Goal: Task Accomplishment & Management: Complete application form

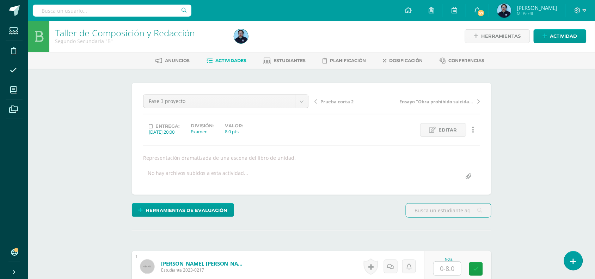
scroll to position [1, 0]
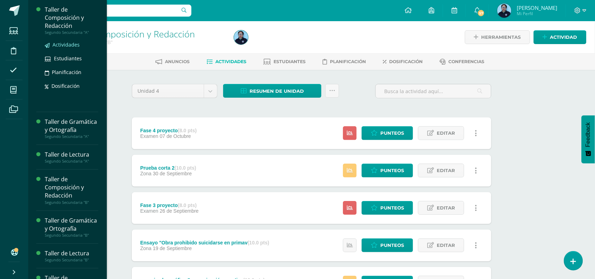
click at [59, 42] on span "Actividades" at bounding box center [66, 44] width 27 height 7
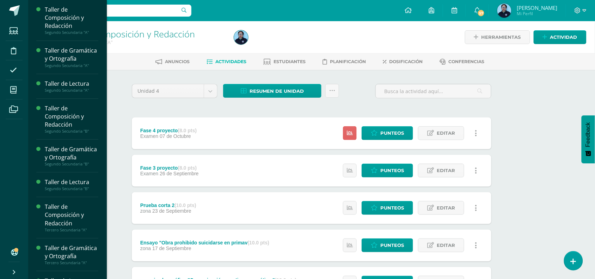
drag, startPoint x: 102, startPoint y: 106, endPoint x: 104, endPoint y: 163, distance: 57.2
click at [104, 163] on div "Taller de Composición y Redacción Segundo Secundaria "A" Actividades Estudiante…" at bounding box center [67, 139] width 79 height 279
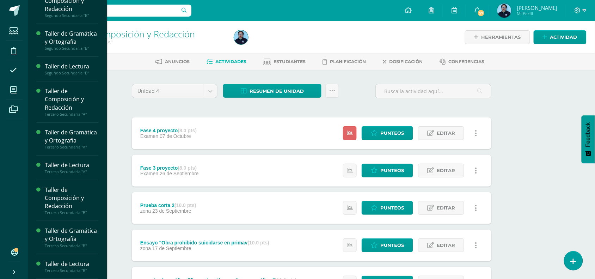
scroll to position [149, 0]
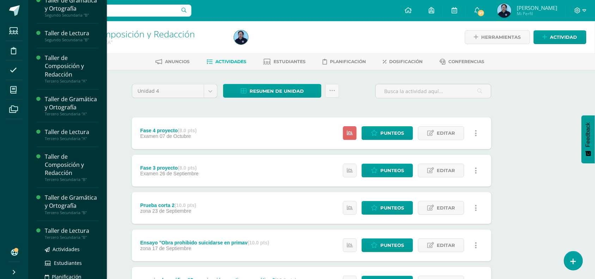
click at [80, 240] on div "Tercero Secundaria "B"" at bounding box center [72, 237] width 54 height 5
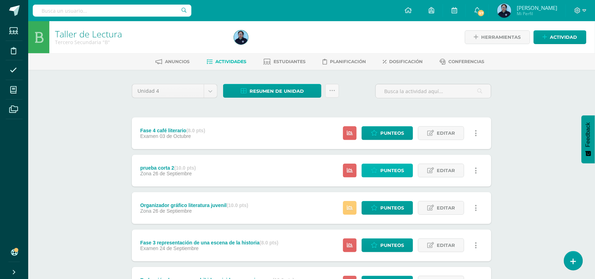
click at [386, 170] on span "Punteos" at bounding box center [393, 170] width 24 height 13
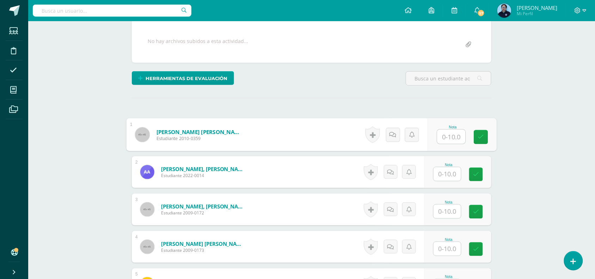
scroll to position [127, 0]
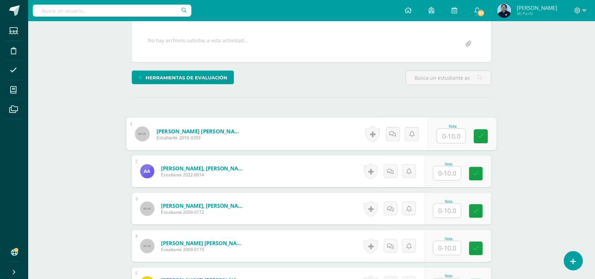
click at [446, 140] on input "text" at bounding box center [452, 136] width 28 height 14
type input "10"
click at [448, 168] on input "text" at bounding box center [448, 174] width 28 height 14
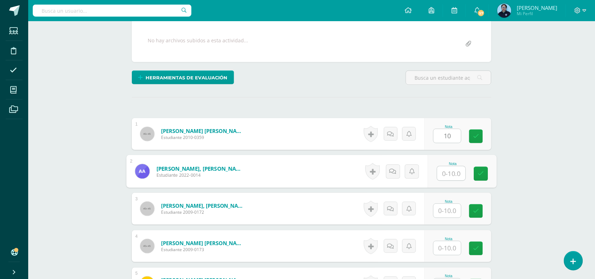
scroll to position [127, 0]
type input "10"
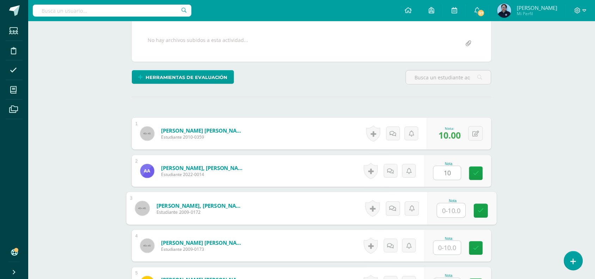
click at [444, 206] on input "text" at bounding box center [452, 211] width 28 height 14
type input "10"
click at [453, 247] on input "text" at bounding box center [448, 248] width 28 height 14
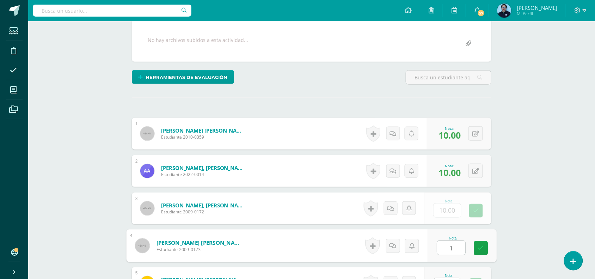
type input "10"
click at [486, 248] on link at bounding box center [481, 248] width 14 height 14
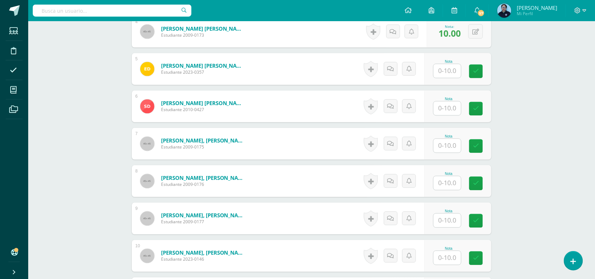
scroll to position [344, 0]
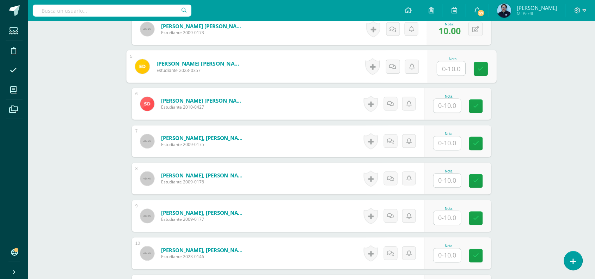
click at [449, 66] on input "text" at bounding box center [452, 69] width 28 height 14
type input "10"
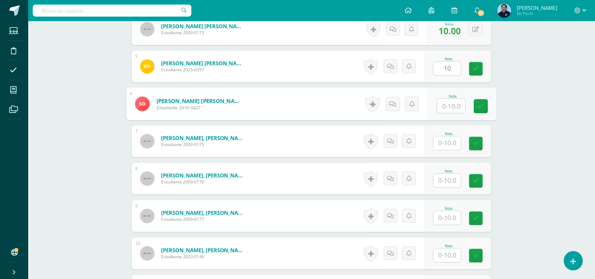
click at [441, 107] on input "text" at bounding box center [452, 106] width 28 height 14
type input "10"
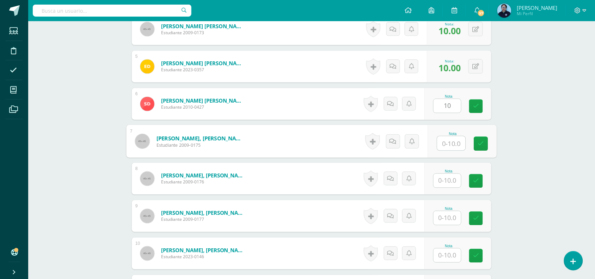
click at [450, 146] on input "text" at bounding box center [452, 144] width 28 height 14
type input "10"
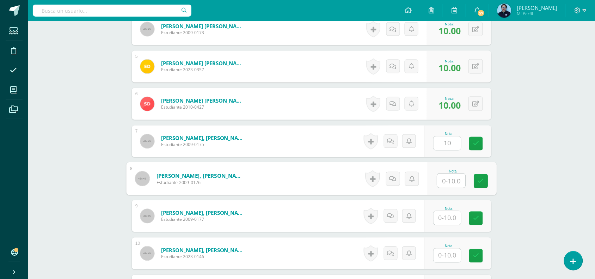
click at [447, 180] on input "text" at bounding box center [452, 181] width 28 height 14
type input "8"
click at [484, 179] on icon at bounding box center [481, 181] width 6 height 6
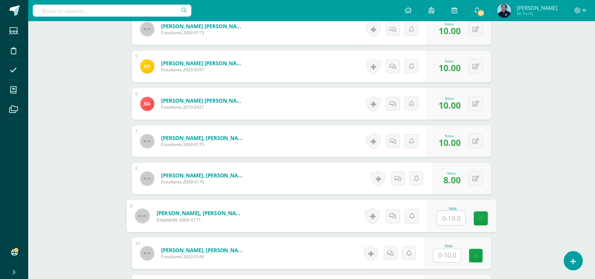
click at [452, 215] on input "text" at bounding box center [452, 218] width 28 height 14
type input "10qqQ"
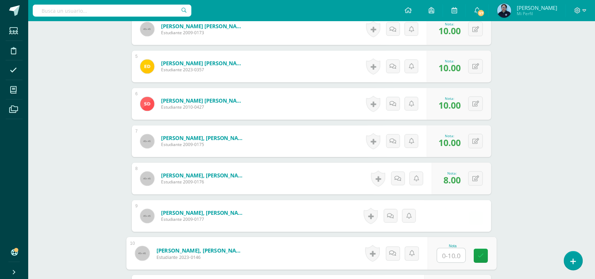
type input "Q"
type input "9"
click at [484, 251] on link at bounding box center [481, 256] width 14 height 14
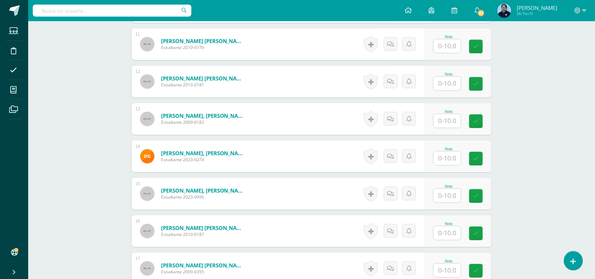
scroll to position [593, 0]
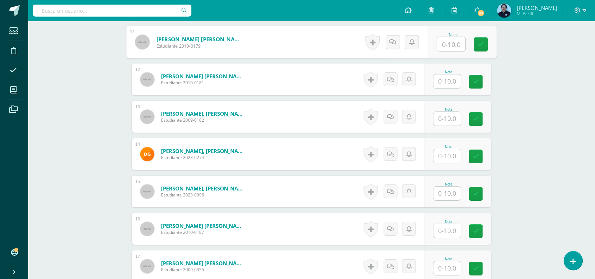
click at [449, 46] on input "text" at bounding box center [452, 44] width 28 height 14
type input "10"
click at [482, 40] on link at bounding box center [481, 44] width 14 height 14
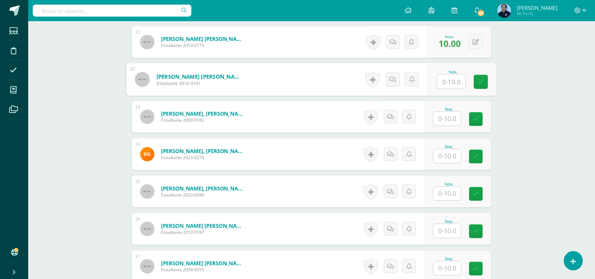
click at [450, 85] on input "text" at bounding box center [452, 81] width 28 height 14
type input "10"
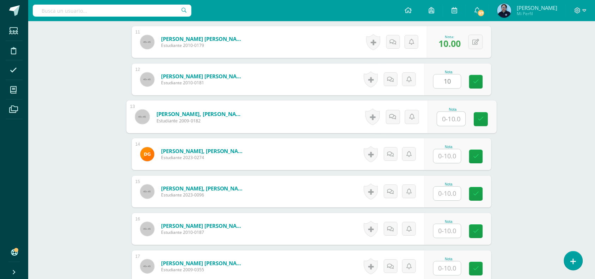
click at [450, 119] on input "text" at bounding box center [452, 119] width 28 height 14
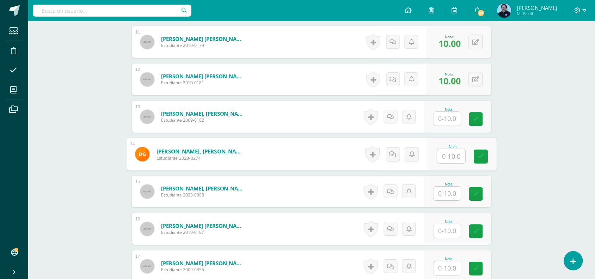
click at [449, 161] on input "text" at bounding box center [452, 156] width 28 height 14
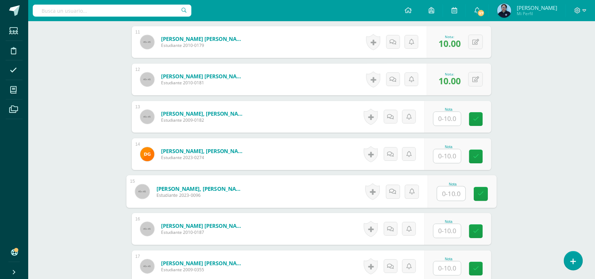
click at [448, 196] on input "text" at bounding box center [452, 194] width 28 height 14
type input "10"
click at [485, 193] on link at bounding box center [481, 194] width 14 height 14
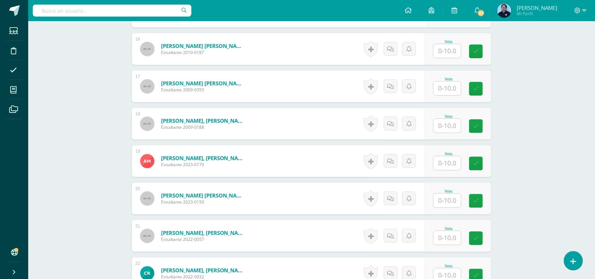
scroll to position [779, 0]
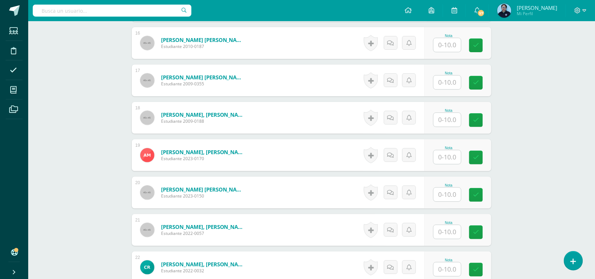
click at [450, 48] on input "text" at bounding box center [448, 45] width 28 height 14
type input "10"
click at [482, 43] on icon at bounding box center [481, 45] width 6 height 6
click at [448, 119] on input "text" at bounding box center [452, 120] width 28 height 14
type input "10"
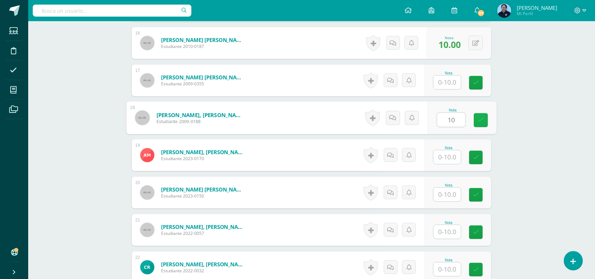
click at [484, 119] on icon at bounding box center [481, 120] width 6 height 6
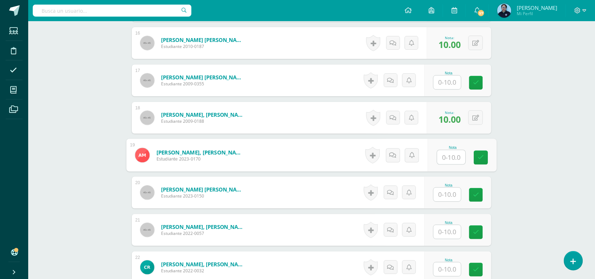
click at [447, 150] on input "text" at bounding box center [452, 157] width 28 height 14
type input "9"
click at [476, 156] on link at bounding box center [481, 158] width 14 height 14
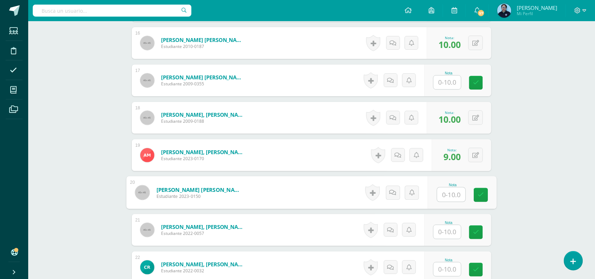
click at [442, 194] on input "text" at bounding box center [452, 195] width 28 height 14
click at [480, 193] on icon at bounding box center [481, 195] width 6 height 6
type input "9"
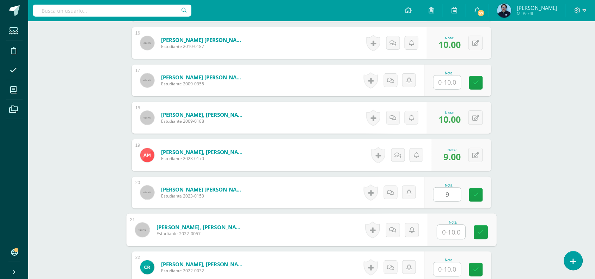
click at [449, 233] on input "text" at bounding box center [452, 232] width 28 height 14
type input "10"
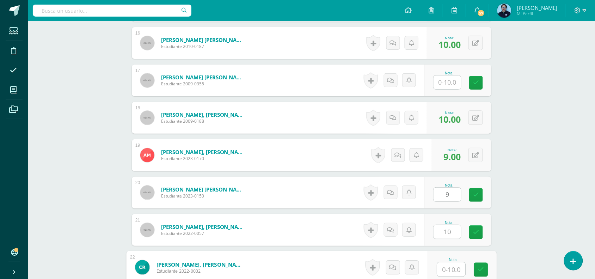
click at [450, 272] on input "text" at bounding box center [452, 269] width 28 height 14
click at [476, 269] on link at bounding box center [481, 270] width 14 height 14
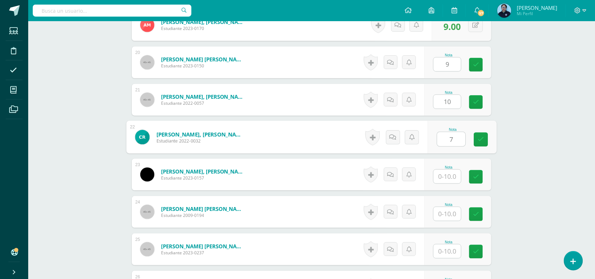
scroll to position [911, 0]
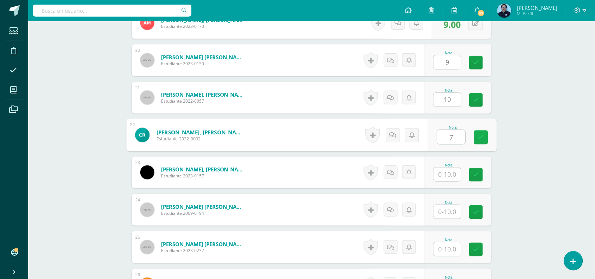
click at [482, 135] on icon at bounding box center [481, 137] width 6 height 6
type input "7"
click at [450, 175] on input "text" at bounding box center [448, 175] width 28 height 14
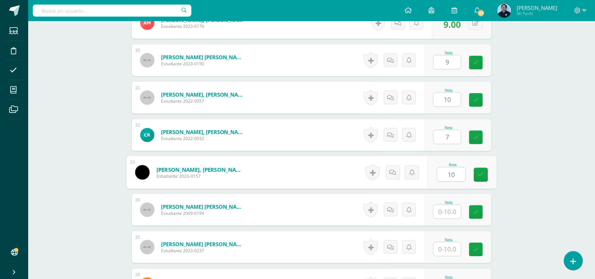
type input "10"
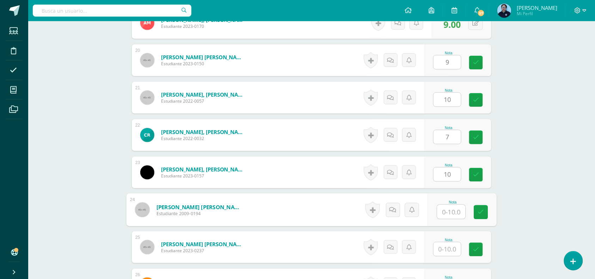
click at [442, 212] on input "text" at bounding box center [452, 212] width 28 height 14
type input "10"
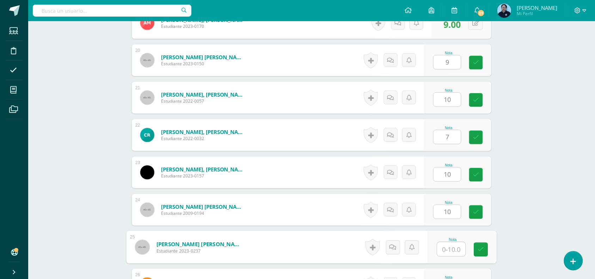
click at [454, 248] on input "text" at bounding box center [452, 249] width 28 height 14
click at [486, 248] on link at bounding box center [481, 250] width 14 height 14
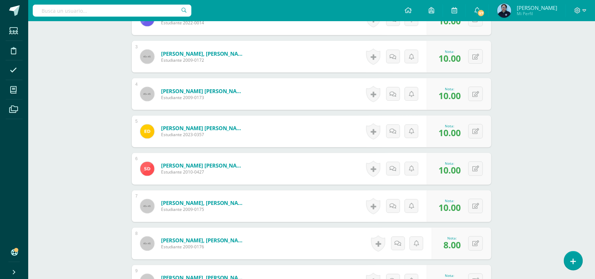
scroll to position [0, 0]
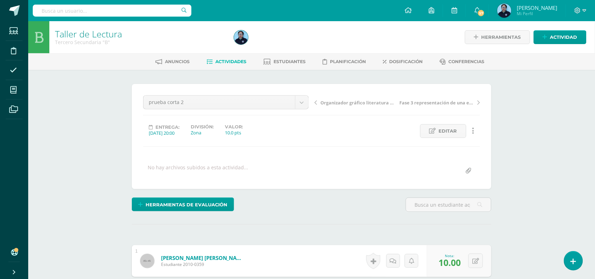
type input "10"
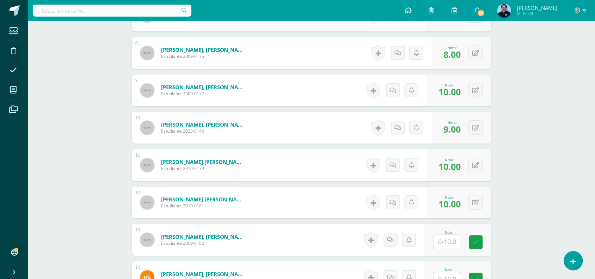
scroll to position [472, 0]
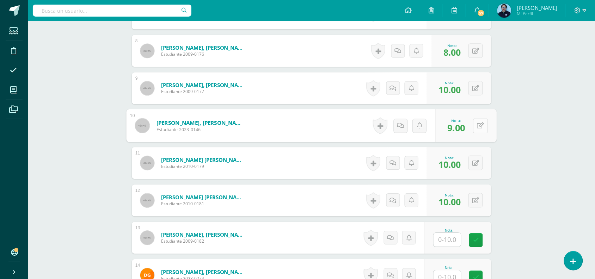
click at [473, 123] on button at bounding box center [480, 125] width 15 height 15
type input "q"
type input "10"
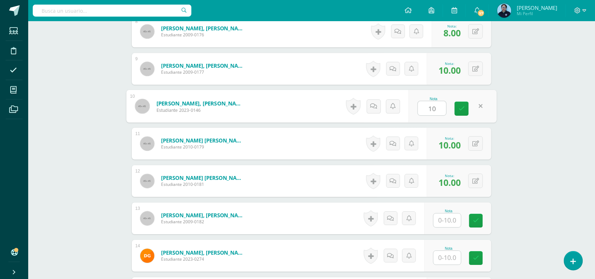
scroll to position [505, 0]
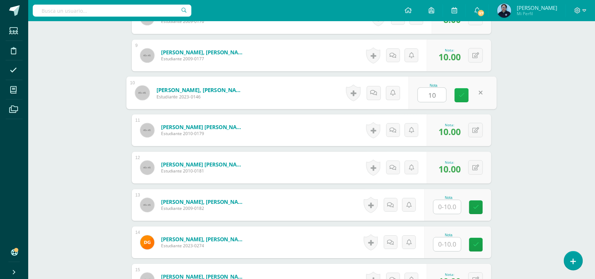
click at [462, 95] on icon at bounding box center [462, 95] width 6 height 6
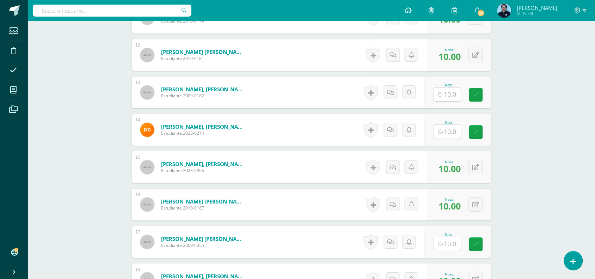
scroll to position [622, 0]
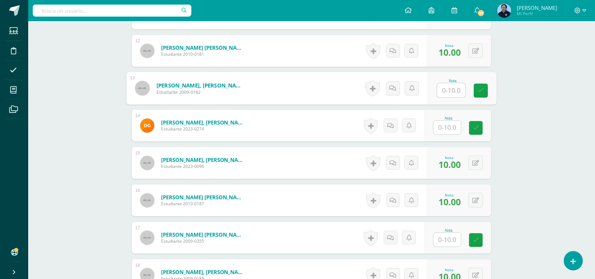
click at [447, 90] on input "text" at bounding box center [452, 90] width 28 height 14
type input "10"
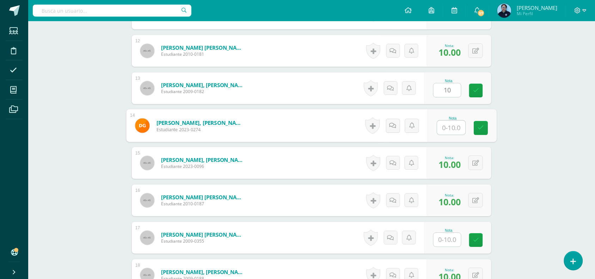
click at [454, 127] on input "text" at bounding box center [452, 128] width 28 height 14
type input "8"
click at [482, 125] on icon at bounding box center [481, 128] width 6 height 6
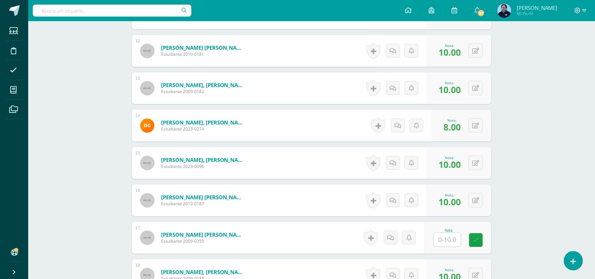
click at [450, 238] on input "text" at bounding box center [448, 240] width 28 height 14
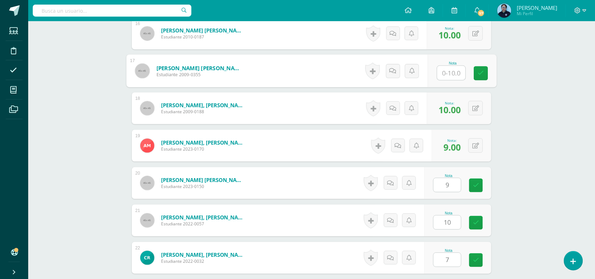
scroll to position [791, 0]
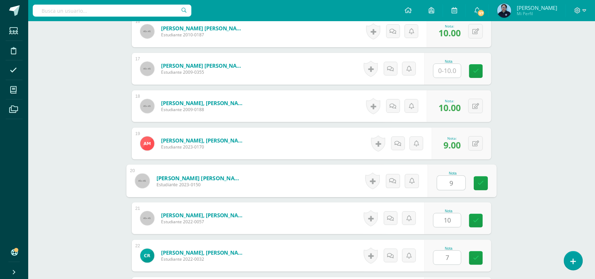
click at [453, 180] on input "9" at bounding box center [452, 183] width 28 height 14
type input "10"
click at [473, 222] on link at bounding box center [477, 221] width 14 height 14
click at [479, 183] on icon at bounding box center [481, 183] width 6 height 6
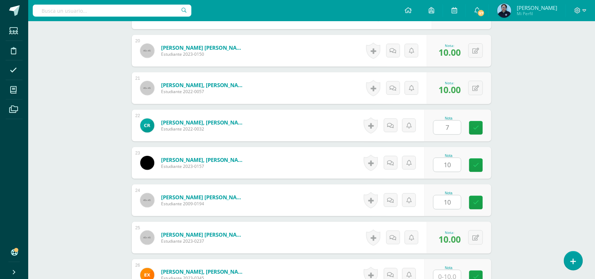
scroll to position [925, 0]
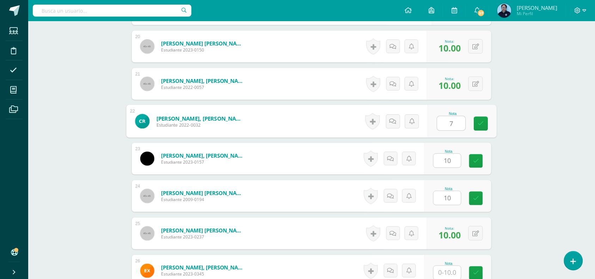
click at [449, 120] on input "7" at bounding box center [452, 123] width 28 height 14
type input "9"
click at [480, 199] on link at bounding box center [477, 199] width 14 height 14
click at [478, 158] on icon at bounding box center [476, 161] width 6 height 6
click at [482, 123] on icon at bounding box center [481, 124] width 6 height 6
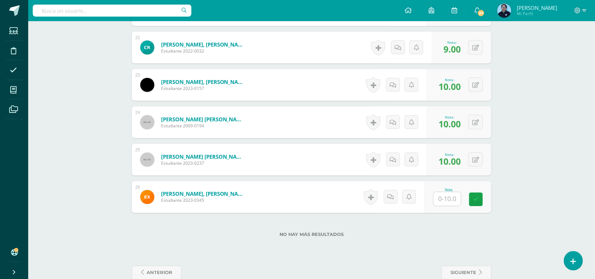
scroll to position [1013, 0]
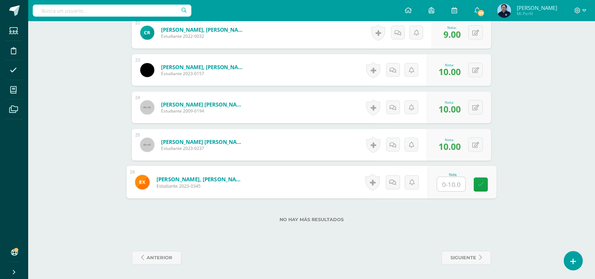
click at [447, 180] on input "text" at bounding box center [452, 184] width 28 height 14
type input "9"
click at [484, 183] on icon at bounding box center [481, 185] width 6 height 6
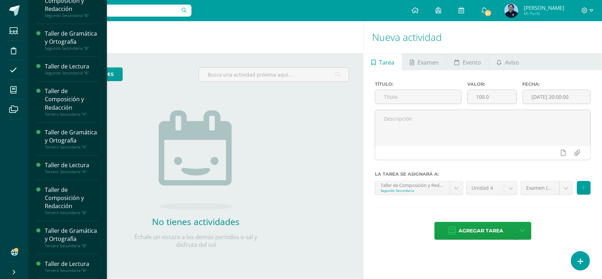
scroll to position [149, 0]
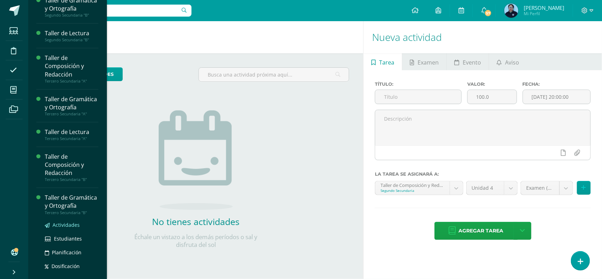
click at [58, 228] on span "Actividades" at bounding box center [66, 225] width 27 height 7
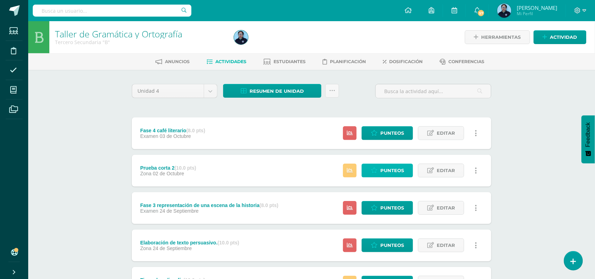
click at [383, 169] on span "Punteos" at bounding box center [393, 170] width 24 height 13
click at [387, 206] on span "Punteos" at bounding box center [393, 207] width 24 height 13
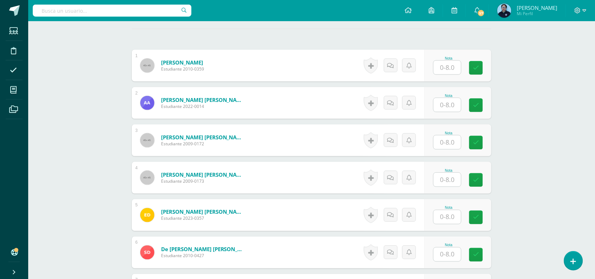
scroll to position [196, 0]
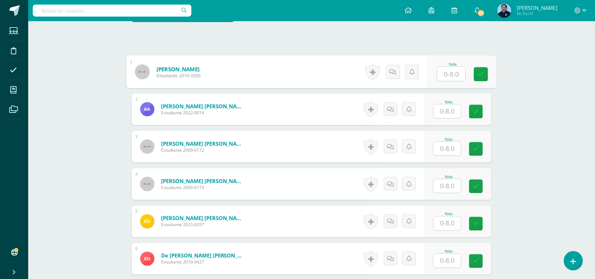
click at [445, 75] on input "text" at bounding box center [452, 74] width 28 height 14
type input "8"
click at [452, 104] on div at bounding box center [448, 111] width 28 height 14
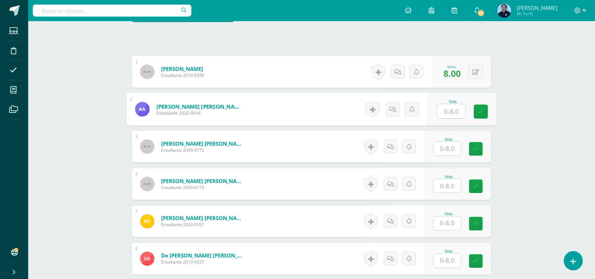
click at [448, 110] on input "text" at bounding box center [452, 111] width 28 height 14
type input "7"
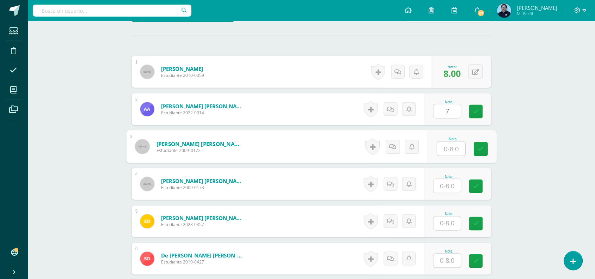
click at [449, 147] on input "text" at bounding box center [452, 149] width 28 height 14
type input "8"
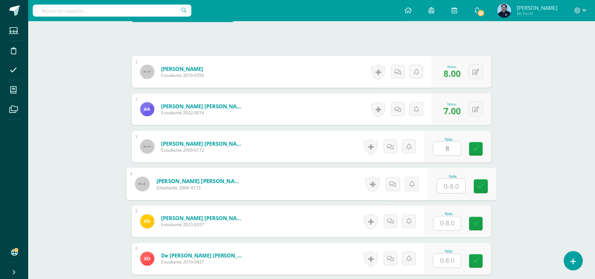
click at [452, 183] on input "text" at bounding box center [452, 186] width 28 height 14
type input "8"
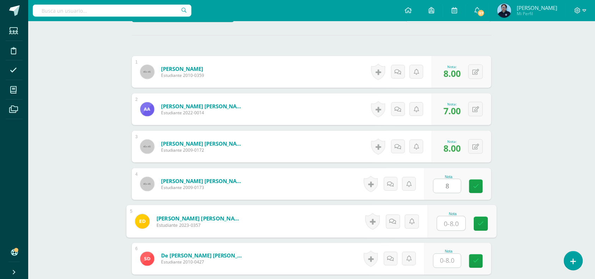
click at [451, 223] on input "text" at bounding box center [452, 224] width 28 height 14
type input "8"
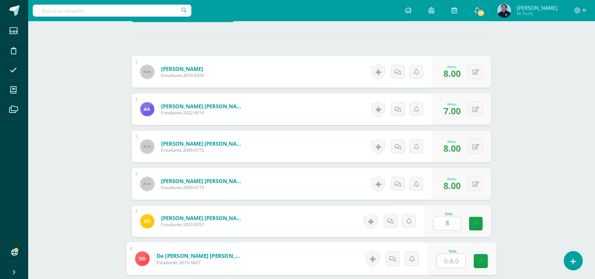
click at [452, 263] on input "text" at bounding box center [452, 261] width 28 height 14
type input "8"
click at [480, 260] on icon at bounding box center [481, 261] width 6 height 6
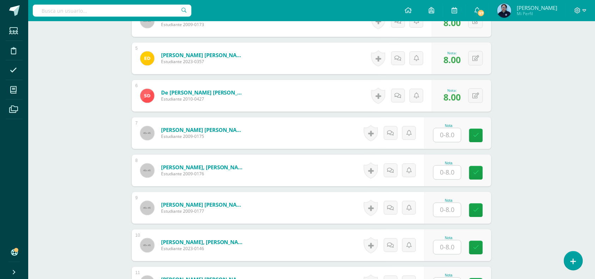
scroll to position [365, 0]
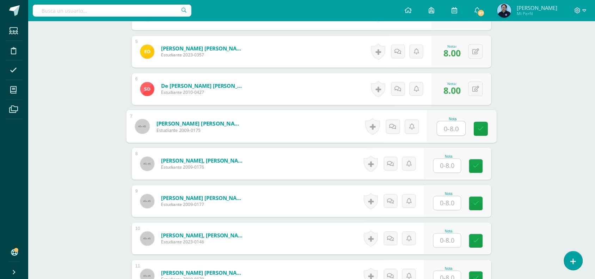
click at [457, 128] on input "text" at bounding box center [452, 129] width 28 height 14
type input "8"
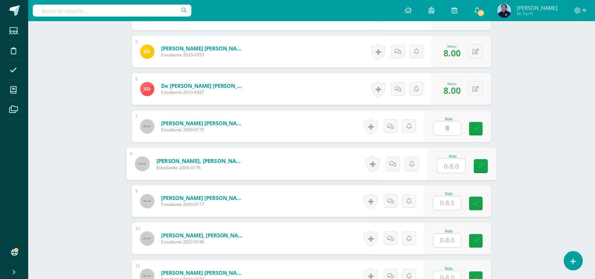
click at [447, 167] on input "text" at bounding box center [452, 166] width 28 height 14
type input "8"
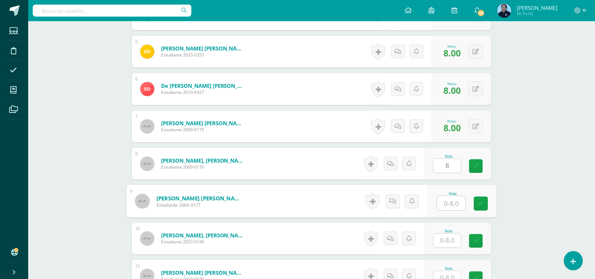
click at [452, 206] on input "text" at bounding box center [452, 203] width 28 height 14
type input "8"
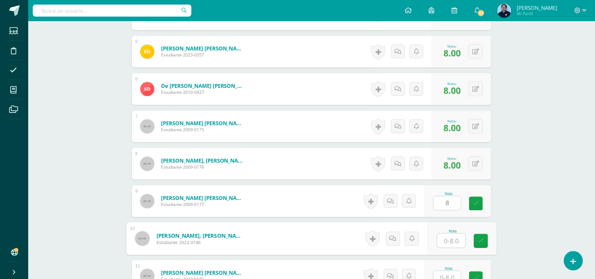
click at [450, 240] on input "text" at bounding box center [452, 241] width 28 height 14
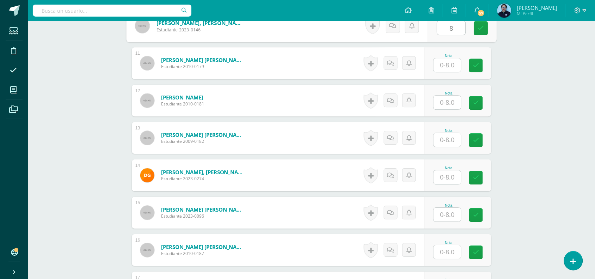
scroll to position [587, 0]
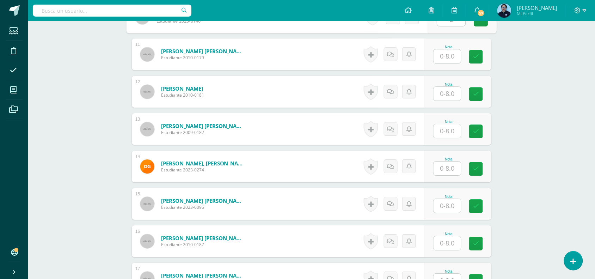
type input "8"
click at [452, 55] on input "text" at bounding box center [452, 56] width 28 height 14
type input "8"
click at [452, 95] on input "text" at bounding box center [448, 94] width 28 height 14
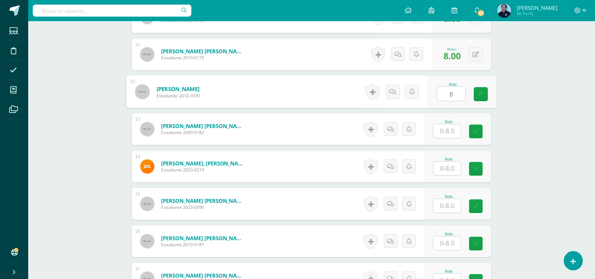
type input "8"
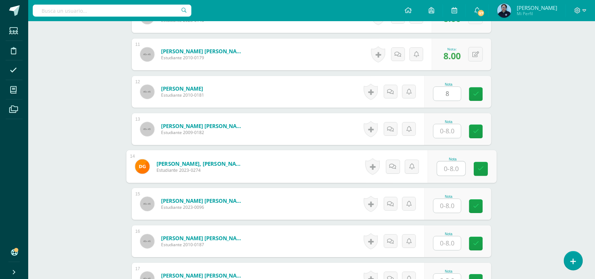
click at [449, 171] on input "text" at bounding box center [452, 169] width 28 height 14
type input "6"
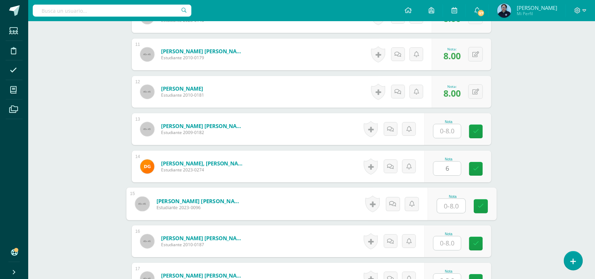
click at [453, 207] on input "text" at bounding box center [452, 206] width 28 height 14
type input "8"
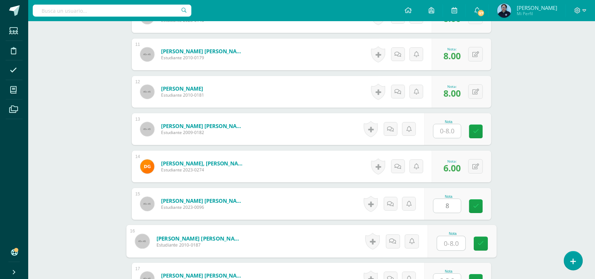
click at [452, 246] on input "text" at bounding box center [452, 243] width 28 height 14
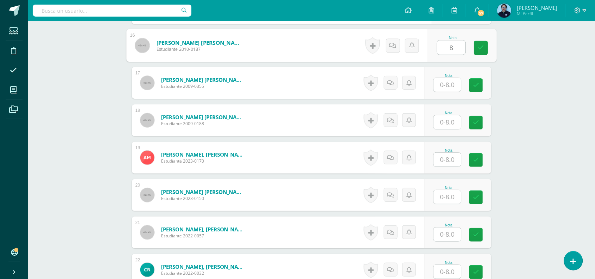
scroll to position [781, 0]
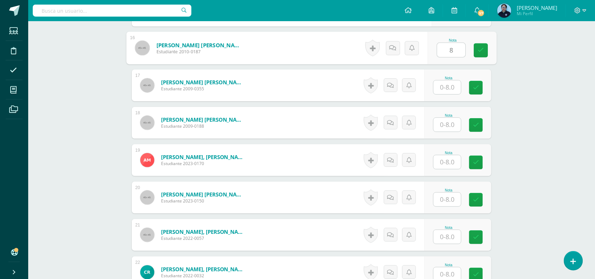
type input "8"
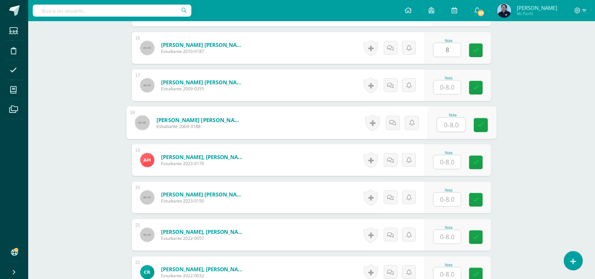
click at [444, 124] on input "text" at bounding box center [452, 125] width 28 height 14
type input "8"
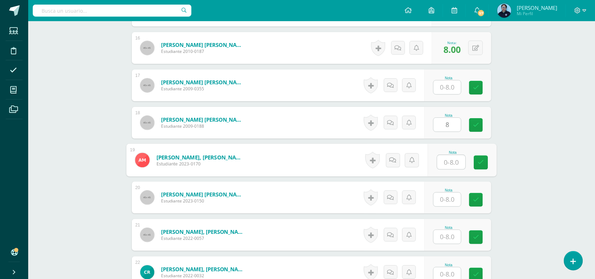
click at [457, 163] on input "text" at bounding box center [452, 162] width 28 height 14
type input "8"
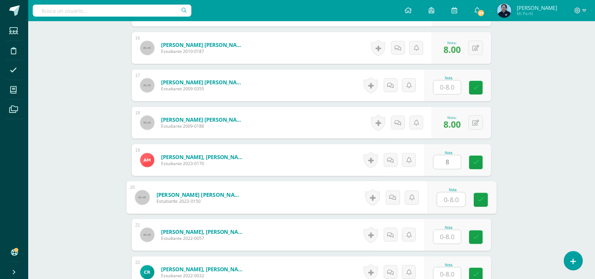
click at [450, 196] on input "text" at bounding box center [452, 200] width 28 height 14
type input "8"
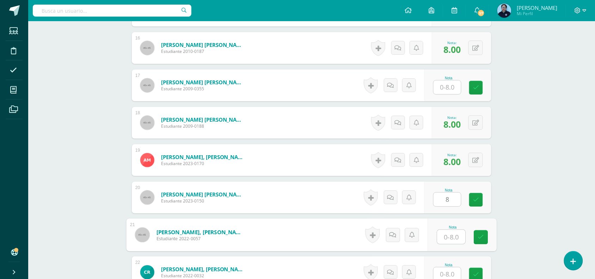
click at [450, 235] on input "text" at bounding box center [452, 237] width 28 height 14
type input "5"
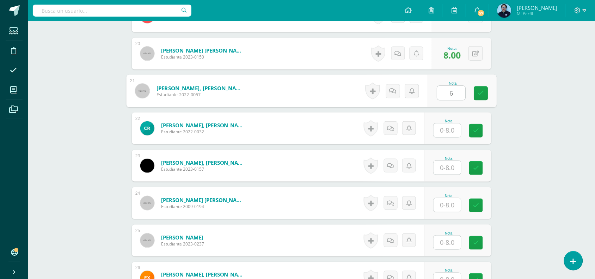
scroll to position [927, 0]
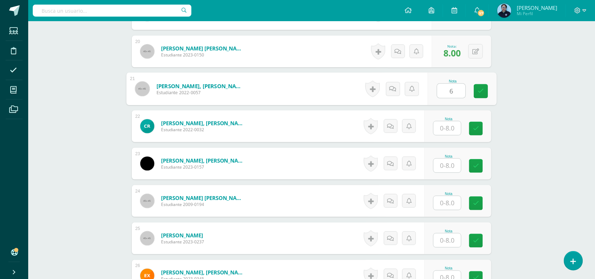
type input "6"
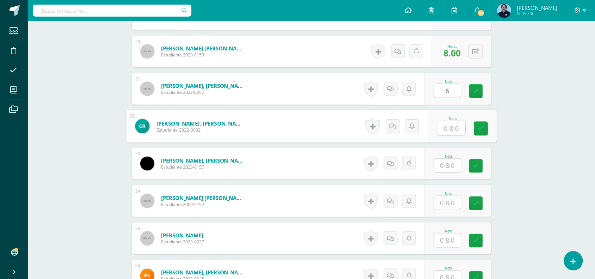
click at [447, 134] on input "text" at bounding box center [452, 128] width 28 height 14
type input "6"
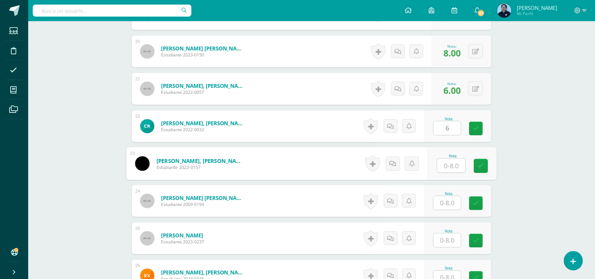
click at [448, 165] on input "text" at bounding box center [452, 166] width 28 height 14
type input "8"
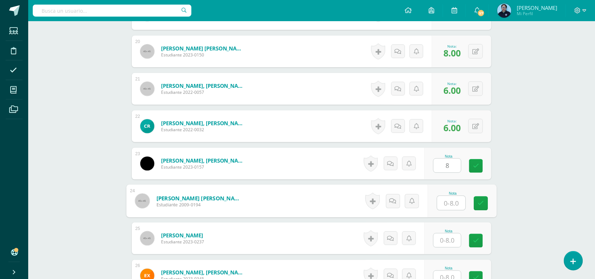
click at [451, 203] on input "text" at bounding box center [452, 203] width 28 height 14
type input "8"
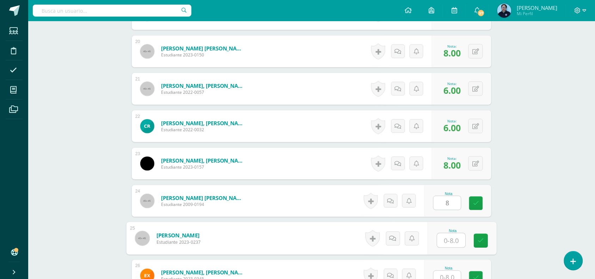
click at [451, 239] on input "text" at bounding box center [452, 241] width 28 height 14
type input "8"
click at [454, 276] on input "text" at bounding box center [448, 278] width 28 height 14
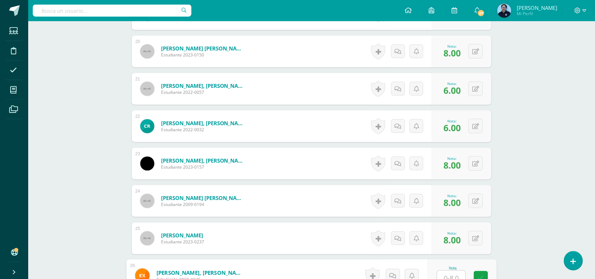
type input "8"
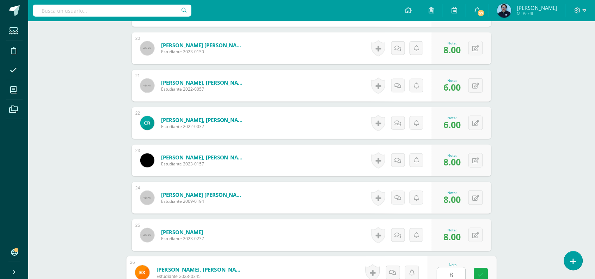
click at [482, 274] on icon at bounding box center [481, 275] width 6 height 6
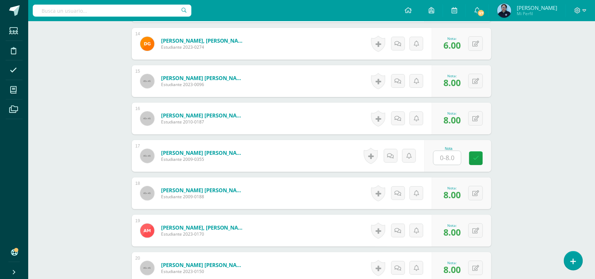
scroll to position [714, 0]
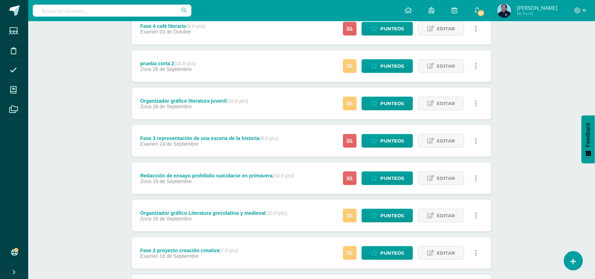
scroll to position [106, 0]
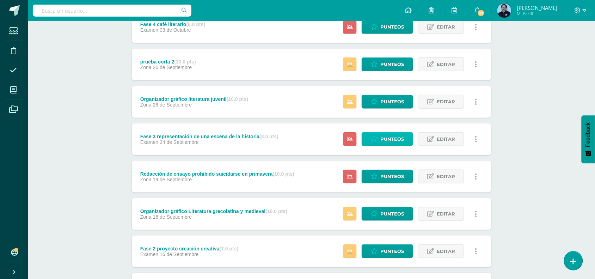
click at [380, 135] on link "Punteos" at bounding box center [388, 139] width 52 height 14
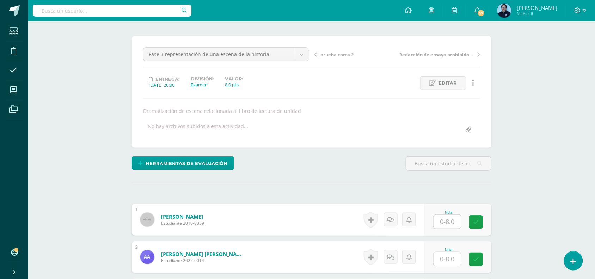
scroll to position [46, 0]
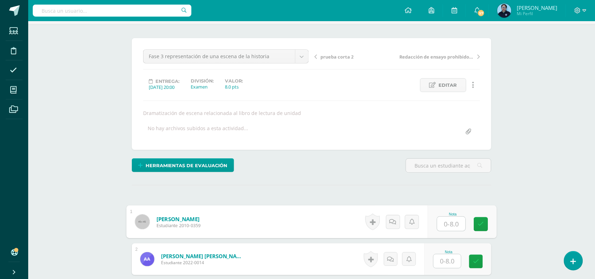
click at [452, 221] on input "text" at bounding box center [452, 224] width 28 height 14
type input "8"
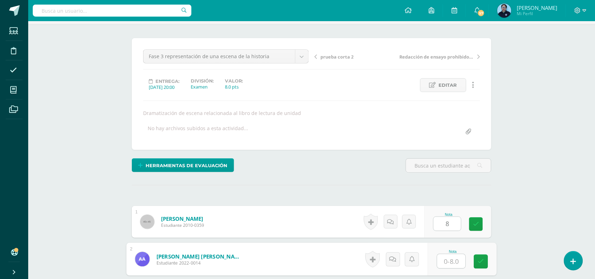
click at [448, 263] on input "text" at bounding box center [452, 261] width 28 height 14
type input "7"
click at [482, 259] on icon at bounding box center [481, 262] width 6 height 6
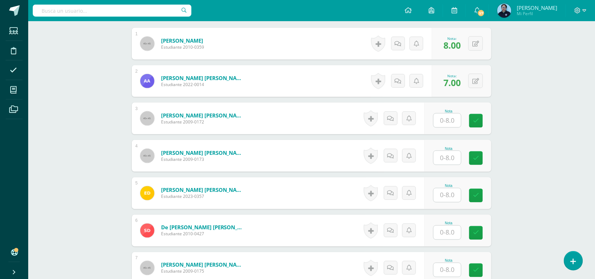
scroll to position [233, 0]
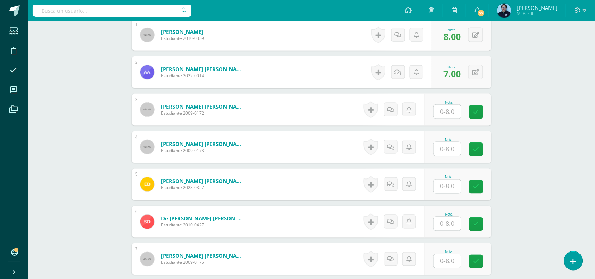
click at [448, 112] on input "text" at bounding box center [448, 112] width 28 height 14
type input "8"
click at [450, 146] on input "text" at bounding box center [448, 149] width 28 height 14
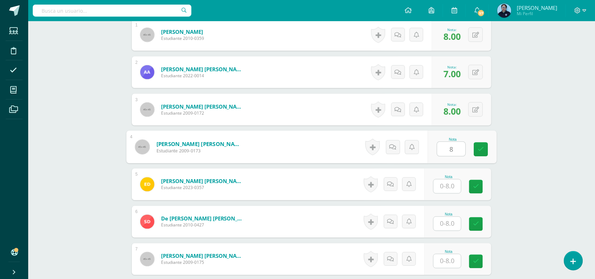
type input "8"
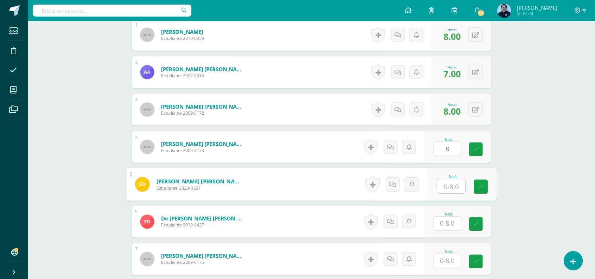
click at [447, 184] on input "text" at bounding box center [452, 187] width 28 height 14
type input "8"
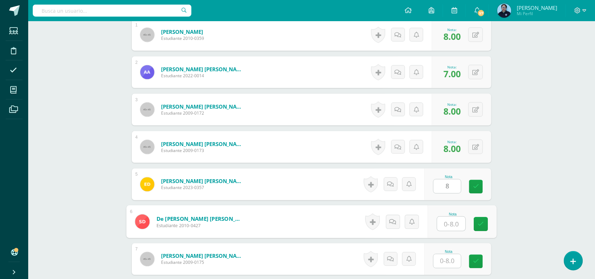
click at [448, 226] on input "text" at bounding box center [452, 224] width 28 height 14
type input "8"
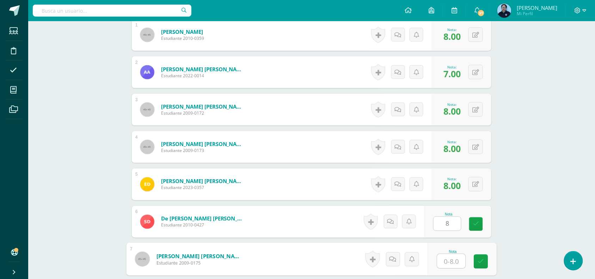
click at [448, 262] on input "text" at bounding box center [452, 261] width 28 height 14
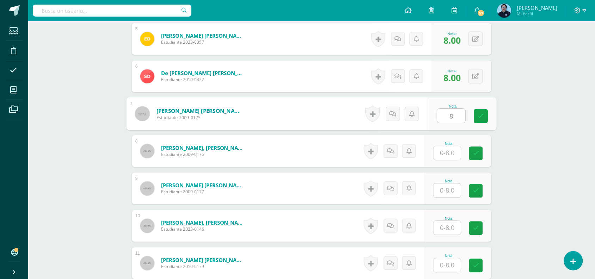
scroll to position [387, 0]
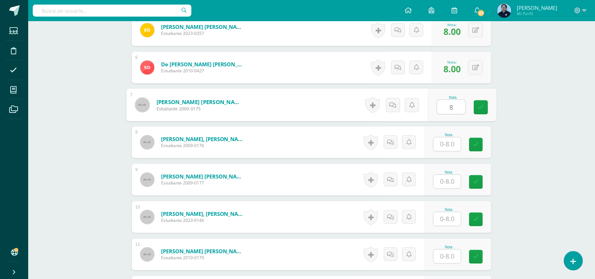
type input "8"
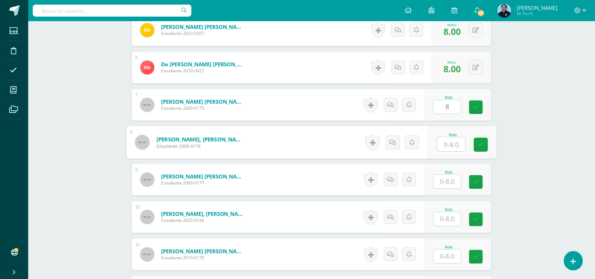
click at [449, 147] on input "text" at bounding box center [452, 145] width 28 height 14
type input "8"
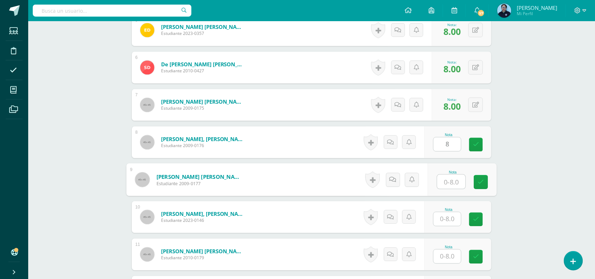
click at [453, 183] on input "text" at bounding box center [452, 182] width 28 height 14
type input "8"
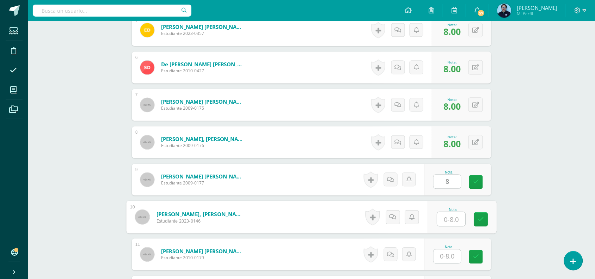
click at [452, 223] on input "text" at bounding box center [452, 219] width 28 height 14
type input "8"
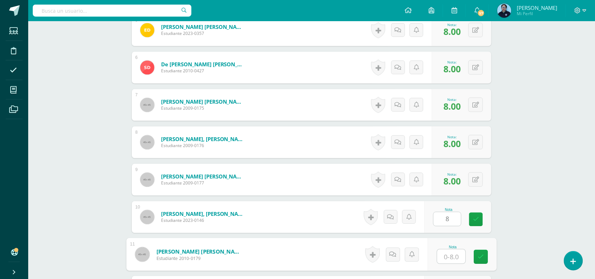
click at [449, 260] on input "text" at bounding box center [452, 257] width 28 height 14
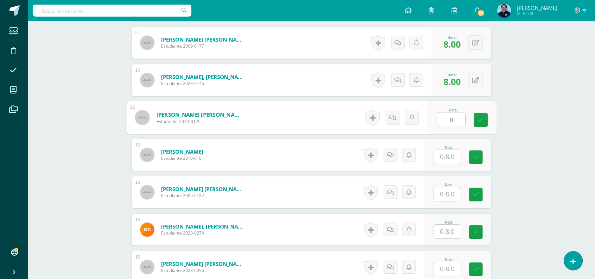
scroll to position [528, 0]
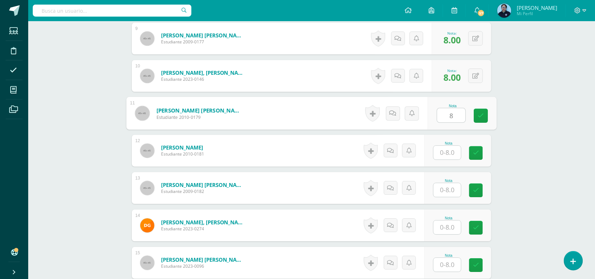
type input "8"
click at [452, 154] on input "text" at bounding box center [448, 153] width 28 height 14
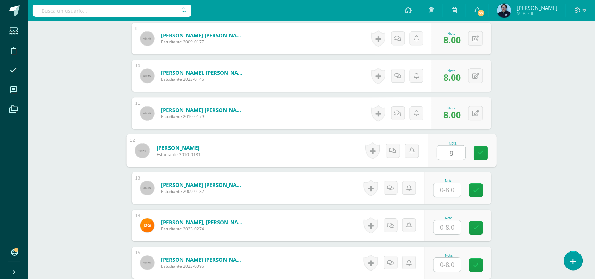
type input "8"
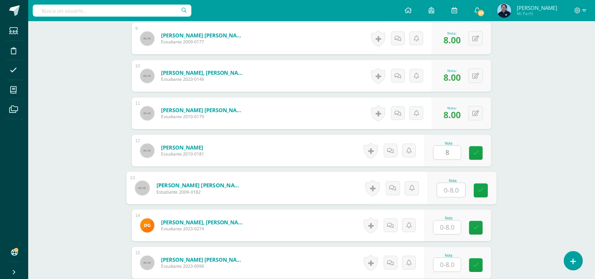
click at [450, 183] on input "text" at bounding box center [452, 190] width 28 height 14
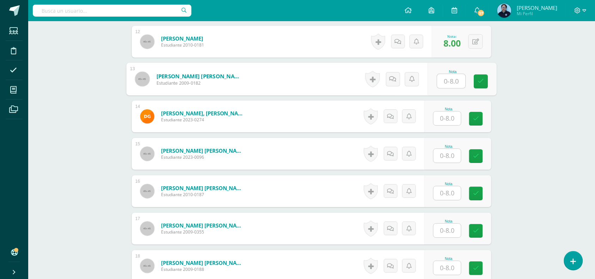
scroll to position [644, 0]
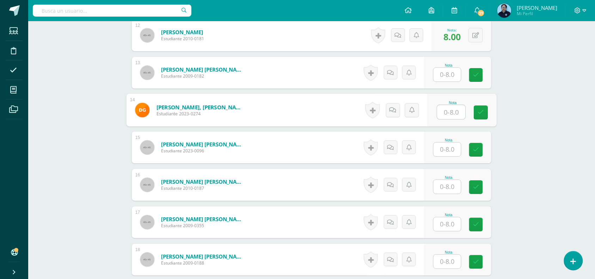
click at [445, 110] on input "text" at bounding box center [452, 112] width 28 height 14
type input "6"
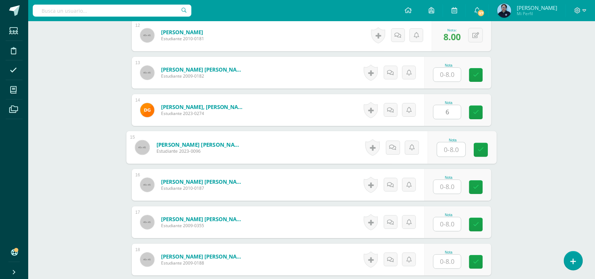
click at [450, 146] on input "text" at bounding box center [452, 150] width 28 height 14
type input "8"
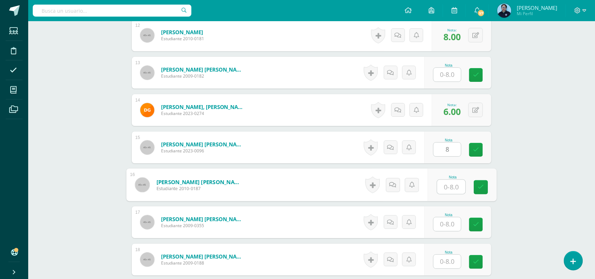
click at [451, 189] on input "text" at bounding box center [452, 187] width 28 height 14
type input "8"
click at [480, 184] on icon at bounding box center [481, 187] width 6 height 6
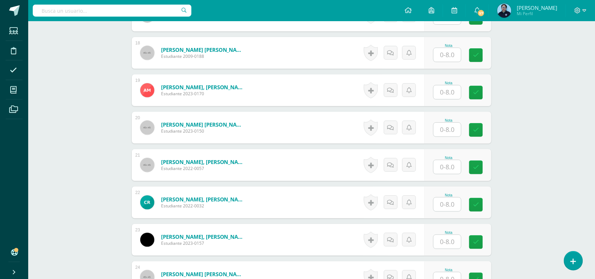
scroll to position [859, 0]
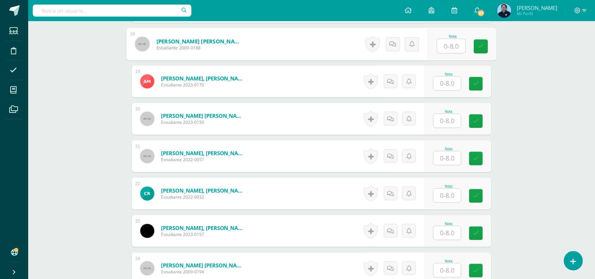
click at [446, 47] on input "text" at bounding box center [452, 46] width 28 height 14
type input "8"
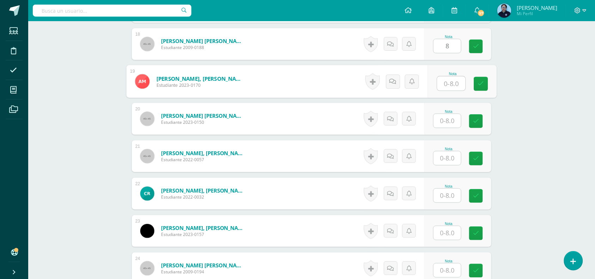
click at [450, 79] on input "text" at bounding box center [452, 84] width 28 height 14
type input "8"
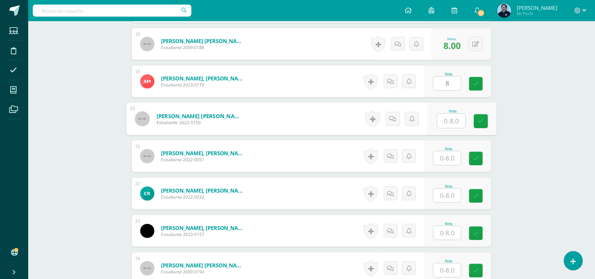
click at [452, 122] on input "text" at bounding box center [452, 121] width 28 height 14
type input "8"
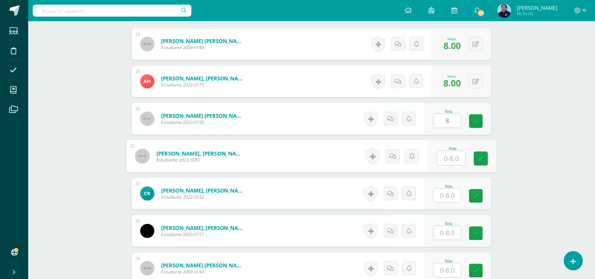
click at [449, 159] on input "text" at bounding box center [452, 158] width 28 height 14
type input "6"
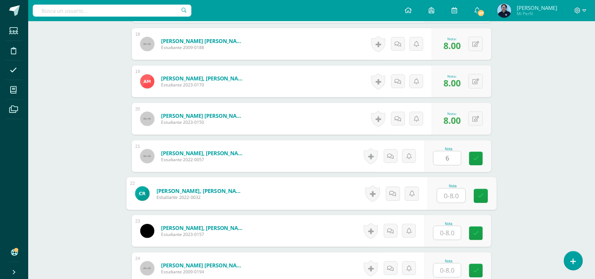
click at [445, 194] on input "text" at bounding box center [452, 196] width 28 height 14
type input "6"
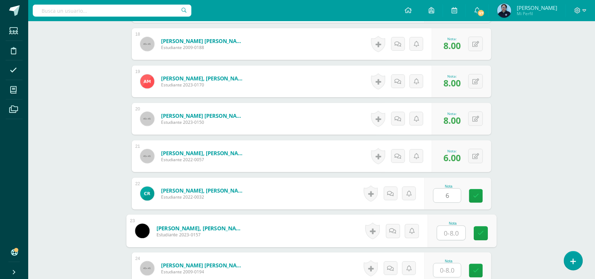
click at [448, 235] on input "text" at bounding box center [452, 233] width 28 height 14
type input "6"
type input "8"
click at [483, 228] on link at bounding box center [481, 233] width 14 height 14
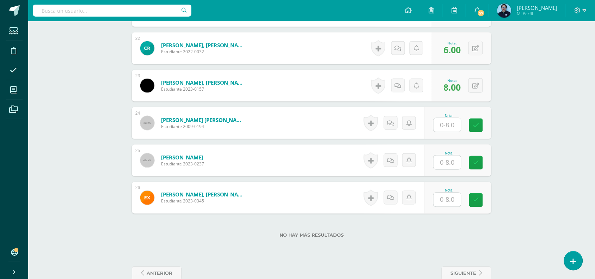
scroll to position [1011, 0]
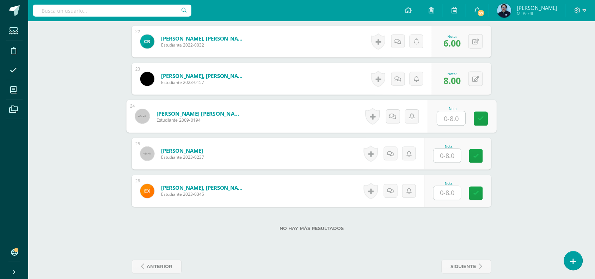
click at [449, 116] on input "text" at bounding box center [452, 118] width 28 height 14
type input "8"
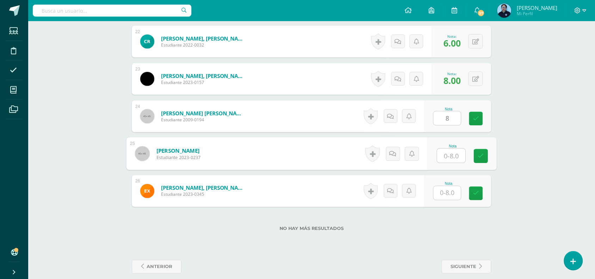
click at [441, 156] on input "text" at bounding box center [452, 156] width 28 height 14
type input "8"
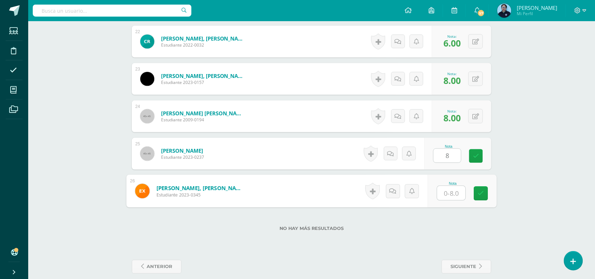
click at [448, 196] on input "text" at bounding box center [452, 193] width 28 height 14
type input "8"
click at [485, 187] on link at bounding box center [481, 194] width 14 height 14
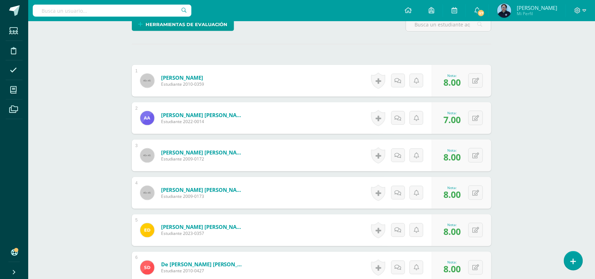
scroll to position [0, 0]
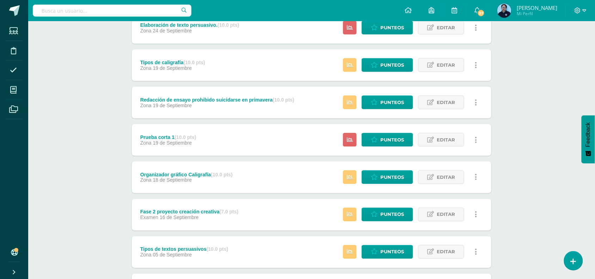
scroll to position [221, 0]
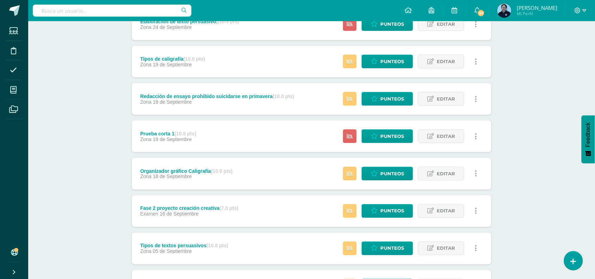
click at [383, 128] on div "Estatus de Actividad: 26 Estudiantes sin calificar 0 Estudiantes con cero Media…" at bounding box center [412, 137] width 159 height 32
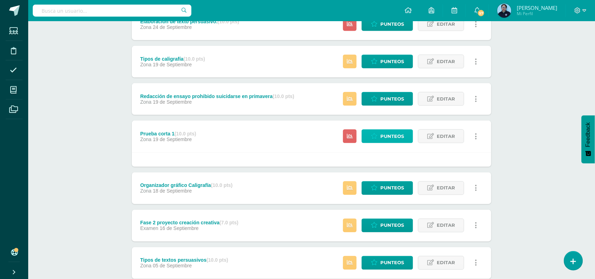
click at [383, 139] on span "Punteos" at bounding box center [393, 136] width 24 height 13
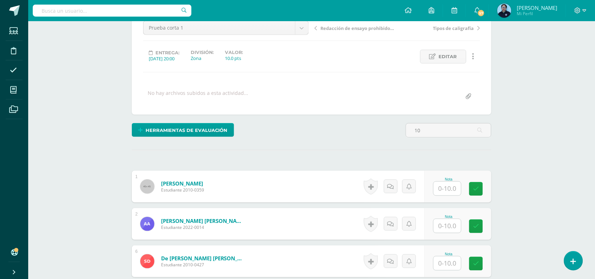
scroll to position [79, 0]
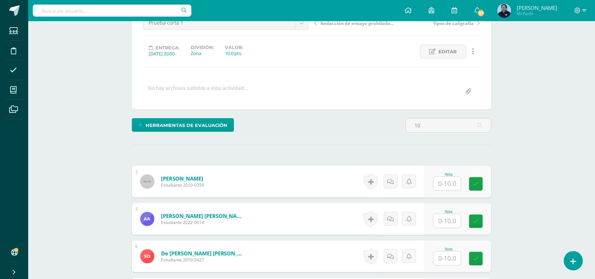
type input "1"
click at [448, 181] on input "text" at bounding box center [452, 184] width 28 height 14
type input "10"
click at [452, 224] on input "text" at bounding box center [452, 221] width 28 height 14
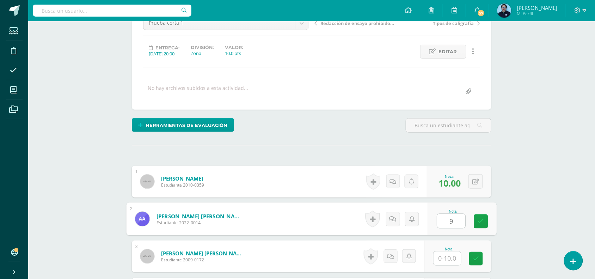
type input "9"
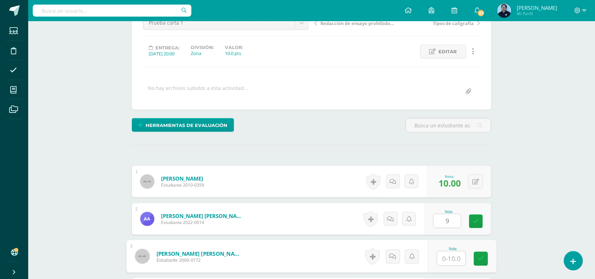
click at [446, 256] on input "text" at bounding box center [452, 259] width 28 height 14
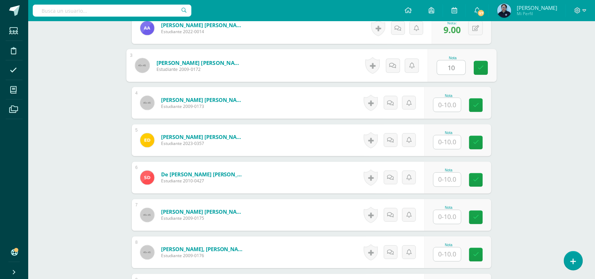
scroll to position [279, 0]
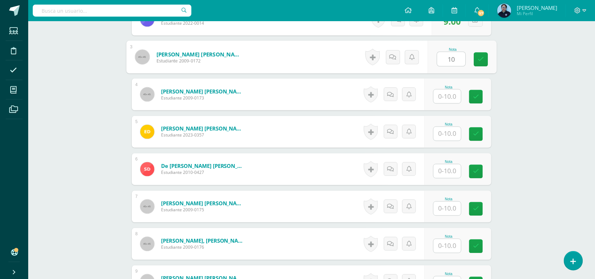
type input "10"
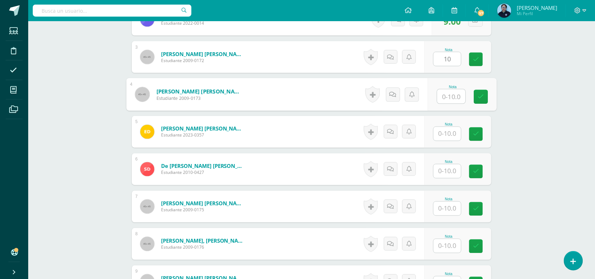
click at [453, 99] on input "text" at bounding box center [452, 97] width 28 height 14
type input "10"
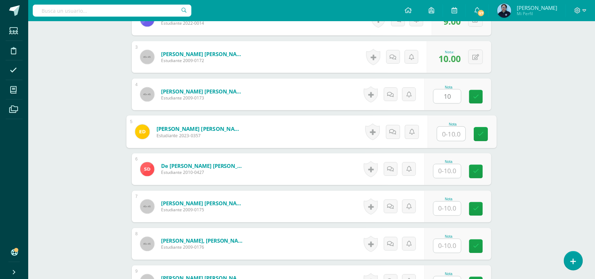
click at [445, 133] on input "text" at bounding box center [452, 134] width 28 height 14
type input "9"
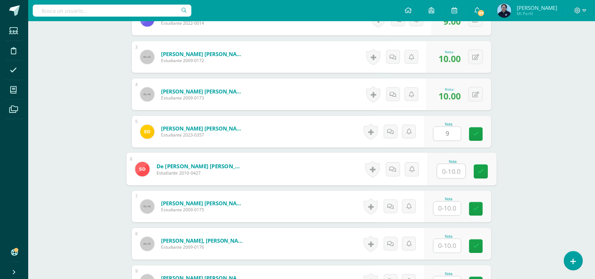
click at [449, 176] on input "text" at bounding box center [452, 171] width 28 height 14
type input "10"
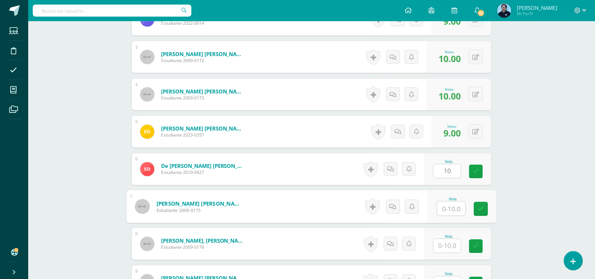
click at [443, 209] on input "text" at bounding box center [452, 209] width 28 height 14
type input "10"
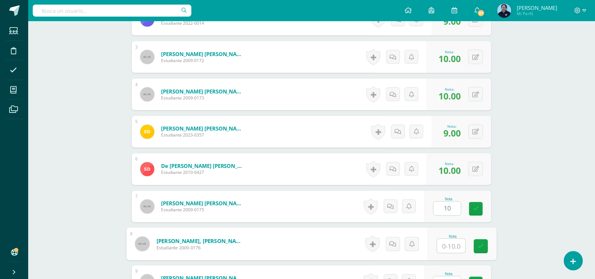
click at [450, 241] on input "text" at bounding box center [452, 246] width 28 height 14
type input "8"
click at [475, 248] on link at bounding box center [481, 247] width 14 height 14
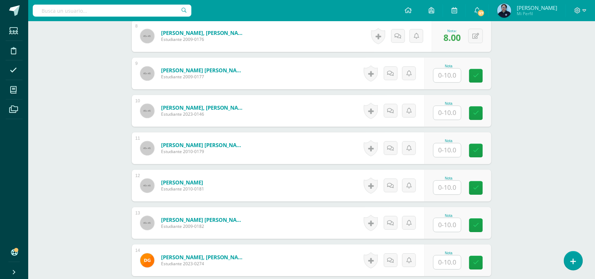
scroll to position [489, 0]
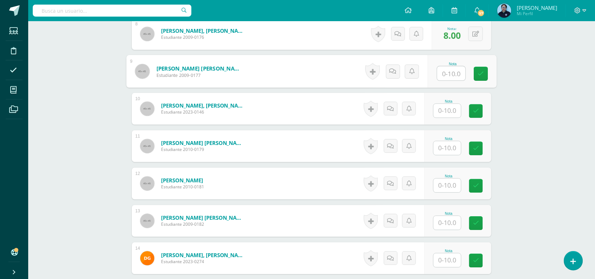
click at [450, 73] on input "text" at bounding box center [452, 73] width 28 height 14
type input "10"
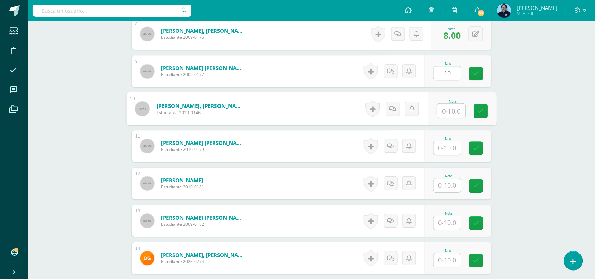
click at [448, 110] on input "text" at bounding box center [452, 111] width 28 height 14
type input "10"
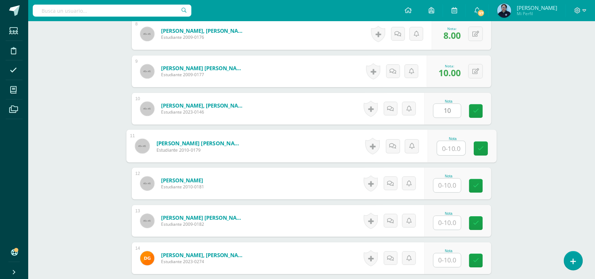
click at [450, 153] on input "text" at bounding box center [452, 148] width 28 height 14
type input "10"
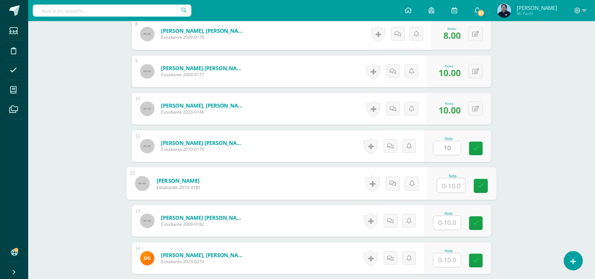
click at [447, 192] on input "text" at bounding box center [452, 185] width 28 height 14
type input "10"
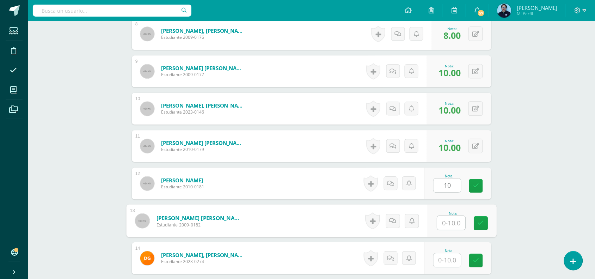
click at [448, 223] on input "text" at bounding box center [452, 223] width 28 height 14
type input "10"
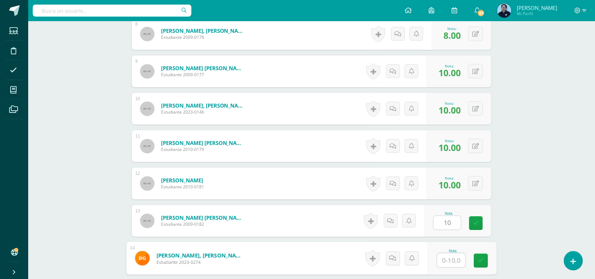
click at [450, 258] on input "text" at bounding box center [452, 260] width 28 height 14
type input "8"
click at [482, 263] on icon at bounding box center [481, 261] width 6 height 6
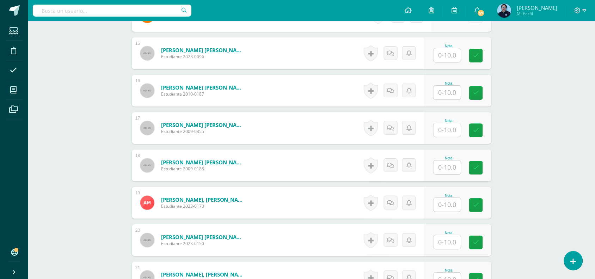
scroll to position [734, 0]
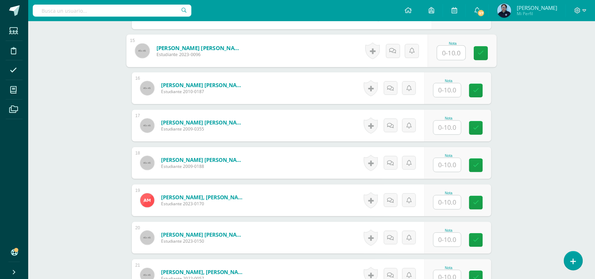
click at [449, 54] on input "text" at bounding box center [452, 53] width 28 height 14
type input "10"
click at [444, 94] on input "text" at bounding box center [448, 90] width 28 height 14
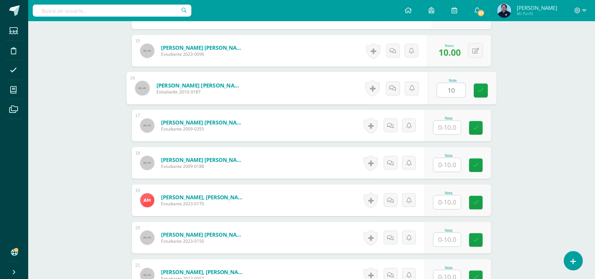
type input "10"
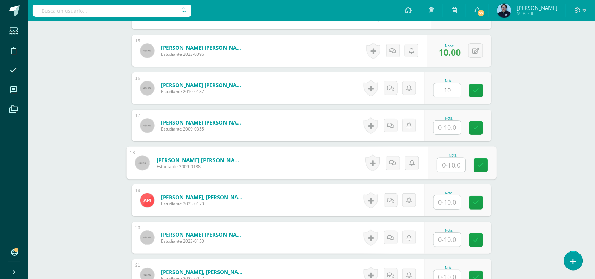
click at [441, 168] on input "text" at bounding box center [452, 165] width 28 height 14
type input "10"
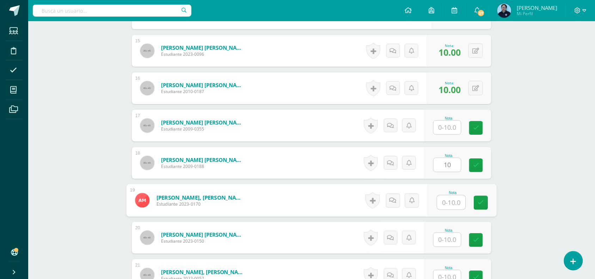
click at [447, 201] on input "text" at bounding box center [452, 202] width 28 height 14
type input "9"
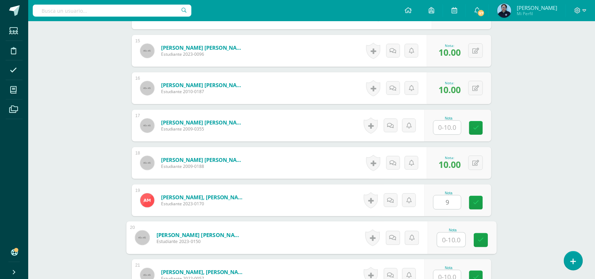
click at [448, 239] on input "text" at bounding box center [452, 240] width 28 height 14
type input "10"
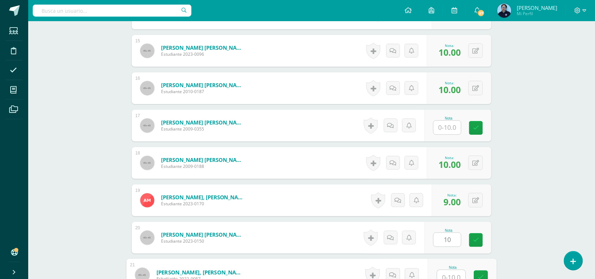
click at [454, 274] on input "text" at bounding box center [452, 277] width 28 height 14
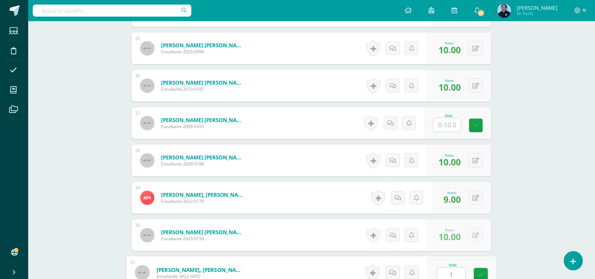
type input "10"
click at [481, 272] on icon at bounding box center [481, 275] width 6 height 6
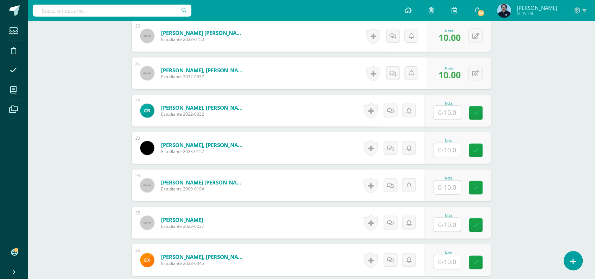
scroll to position [940, 0]
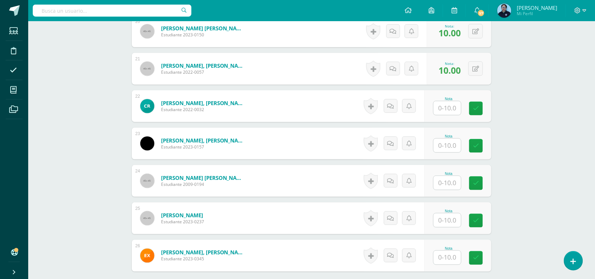
click at [445, 107] on input "text" at bounding box center [448, 108] width 28 height 14
type input "8"
click at [452, 145] on input "text" at bounding box center [452, 146] width 28 height 14
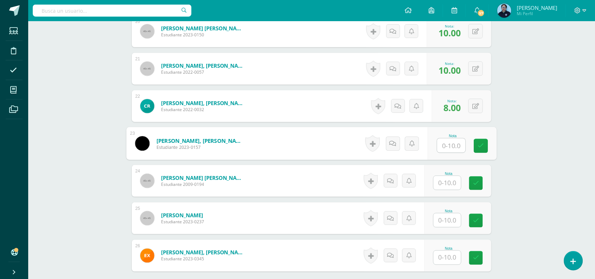
type input "9"
type input "10"
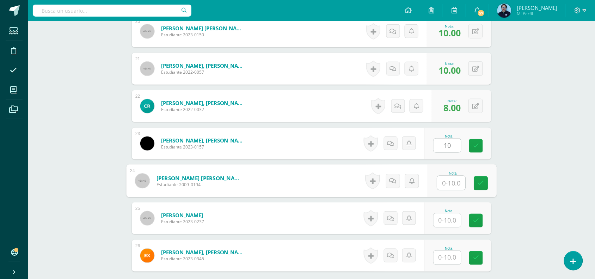
click at [450, 180] on input "text" at bounding box center [452, 183] width 28 height 14
type input "10"
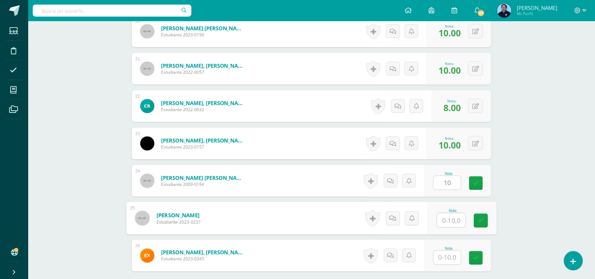
click at [447, 224] on input "text" at bounding box center [452, 220] width 28 height 14
type input "10"
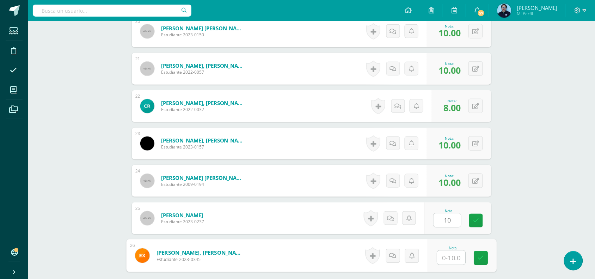
click at [443, 258] on input "text" at bounding box center [452, 258] width 28 height 14
type input "9"
click at [483, 258] on icon at bounding box center [481, 258] width 6 height 6
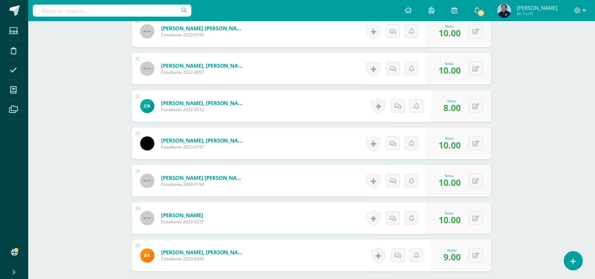
scroll to position [1013, 0]
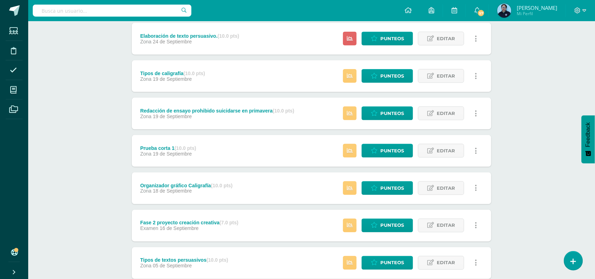
scroll to position [200, 0]
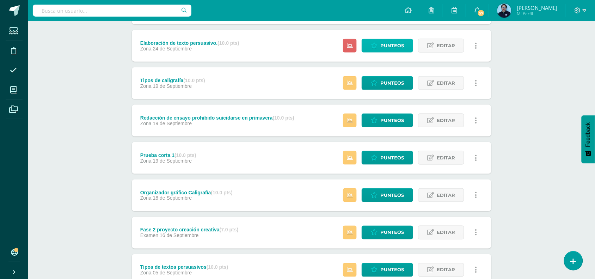
click at [389, 46] on span "Punteos" at bounding box center [393, 45] width 24 height 13
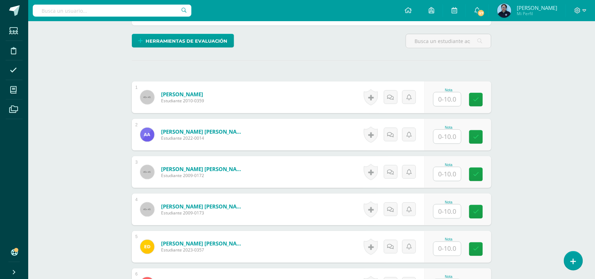
scroll to position [172, 0]
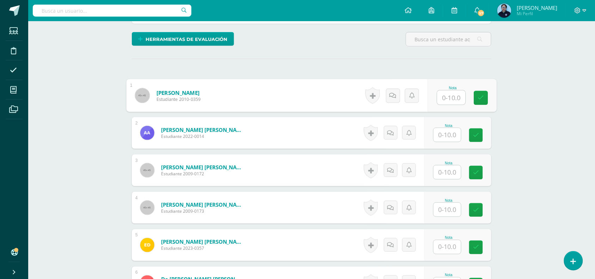
click at [447, 102] on input "text" at bounding box center [452, 98] width 28 height 14
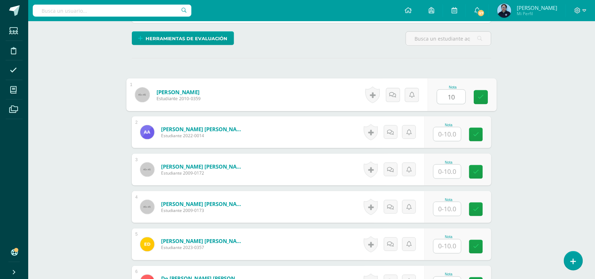
type input "10"
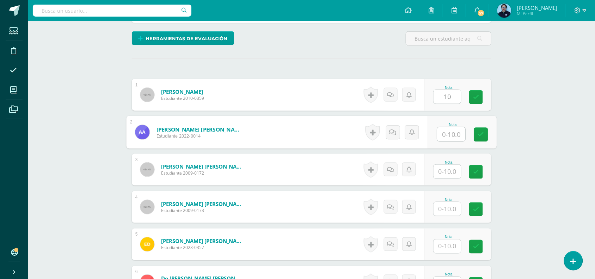
click at [447, 141] on input "text" at bounding box center [452, 134] width 28 height 14
type input "1"
type input "9"
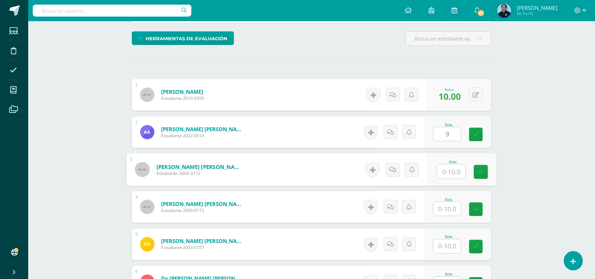
click at [447, 174] on input "text" at bounding box center [452, 172] width 28 height 14
type input "10"
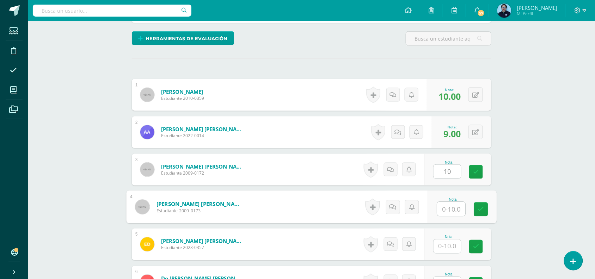
click at [439, 211] on input "text" at bounding box center [452, 209] width 28 height 14
type input "10"
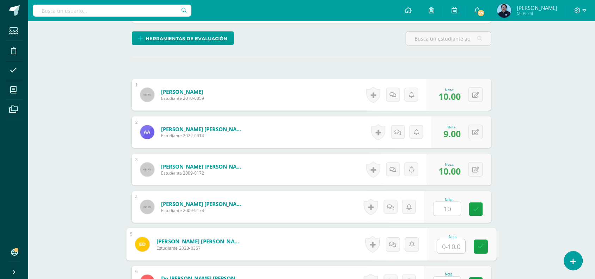
click at [442, 242] on input "text" at bounding box center [452, 247] width 28 height 14
type input "10"
click at [480, 242] on link at bounding box center [481, 247] width 14 height 14
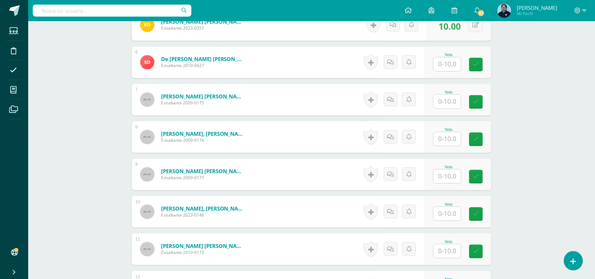
scroll to position [394, 0]
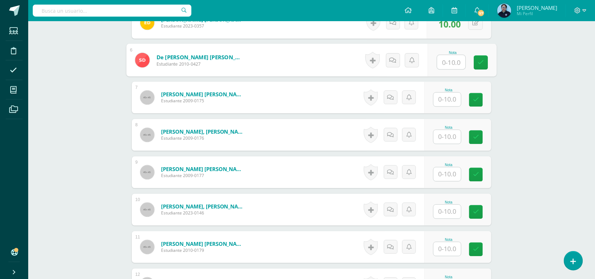
click at [451, 69] on input "text" at bounding box center [452, 62] width 28 height 14
type input "10"
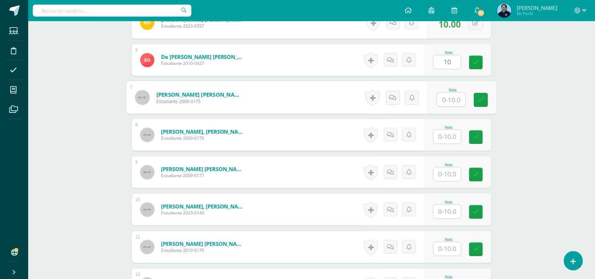
click at [454, 99] on input "text" at bounding box center [452, 100] width 28 height 14
type input "10"
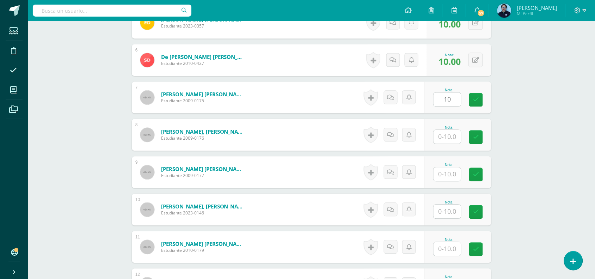
click at [450, 144] on div at bounding box center [448, 137] width 28 height 14
click at [450, 138] on input "text" at bounding box center [452, 137] width 28 height 14
type input "8"
click at [449, 174] on input "1" at bounding box center [452, 175] width 28 height 14
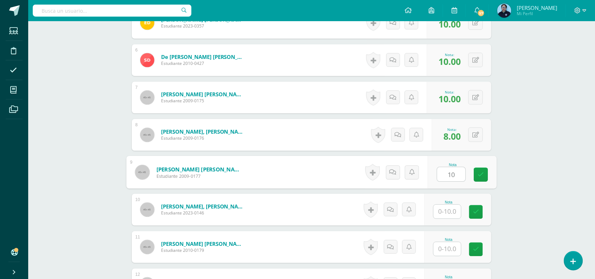
type input "10"
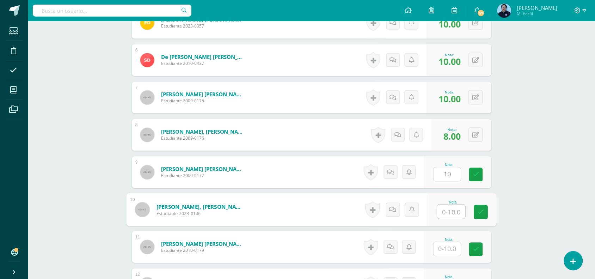
click at [448, 211] on input "text" at bounding box center [452, 212] width 28 height 14
type input "9"
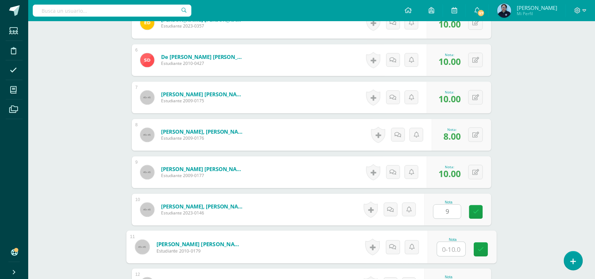
click at [447, 253] on input "text" at bounding box center [452, 249] width 28 height 14
type input "10"
click at [482, 251] on icon at bounding box center [481, 250] width 6 height 6
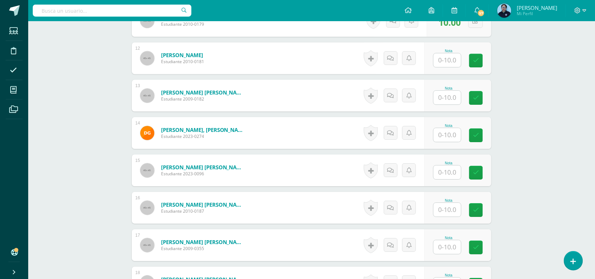
scroll to position [625, 0]
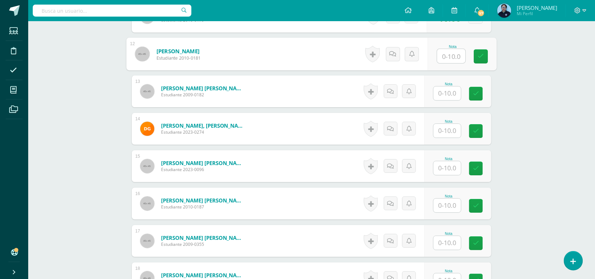
click at [447, 56] on input "text" at bounding box center [452, 56] width 28 height 14
type input "10"
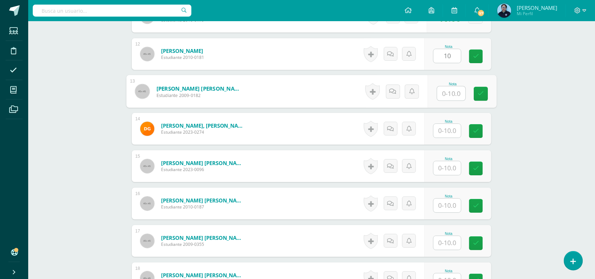
click at [451, 94] on input "text" at bounding box center [452, 93] width 28 height 14
type input "10"
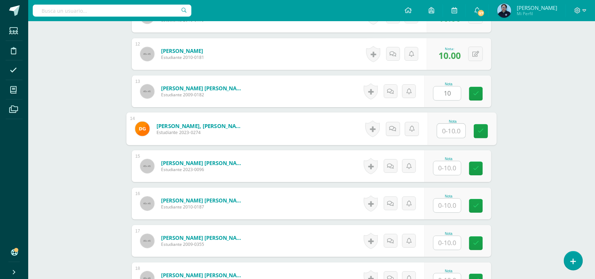
click at [450, 133] on input "text" at bounding box center [452, 131] width 28 height 14
type input "7"
click at [480, 129] on icon at bounding box center [481, 131] width 6 height 6
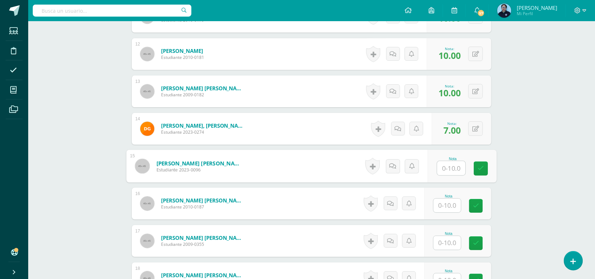
click at [446, 168] on input "text" at bounding box center [452, 168] width 28 height 14
type input "10"
click at [453, 206] on input "text" at bounding box center [448, 206] width 28 height 14
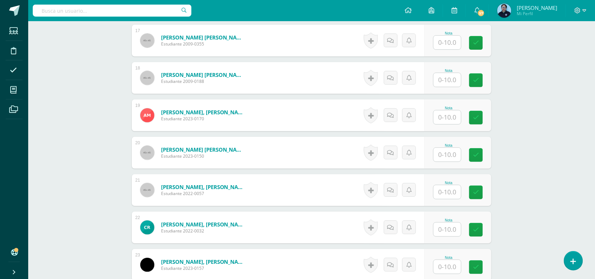
scroll to position [830, 0]
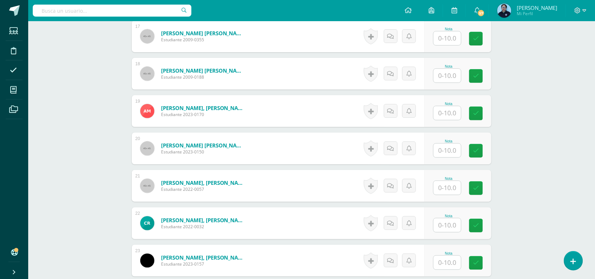
type input "10"
click at [454, 75] on input "text" at bounding box center [452, 76] width 28 height 14
type input "10"
click at [449, 114] on input "text" at bounding box center [452, 113] width 28 height 14
type input "9"
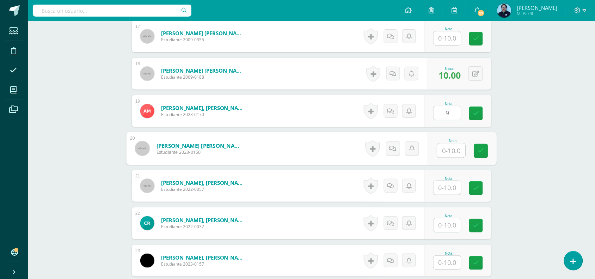
click at [448, 153] on input "text" at bounding box center [452, 151] width 28 height 14
type input "9"
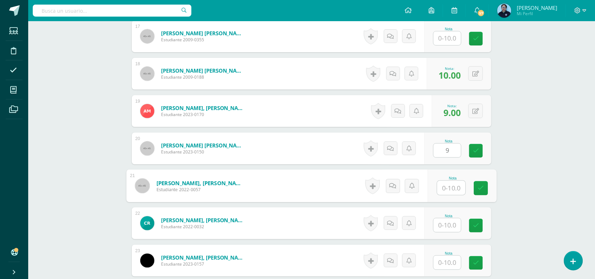
click at [450, 188] on input "text" at bounding box center [452, 188] width 28 height 14
type input "10"
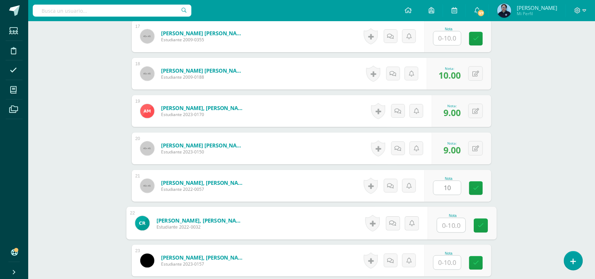
click at [454, 224] on input "text" at bounding box center [452, 225] width 28 height 14
type input "7"
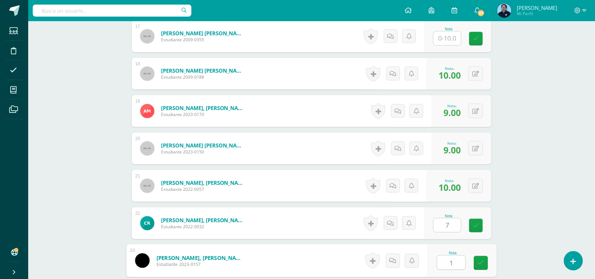
click at [450, 263] on input "1" at bounding box center [452, 263] width 28 height 14
type input "10"
click at [482, 260] on icon at bounding box center [481, 263] width 6 height 6
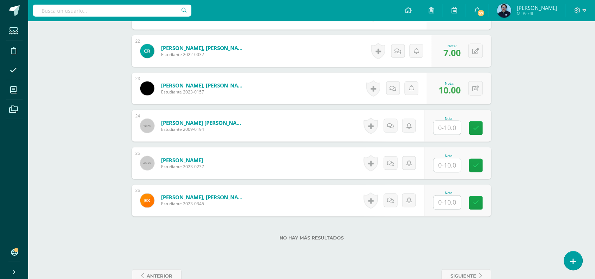
scroll to position [1020, 0]
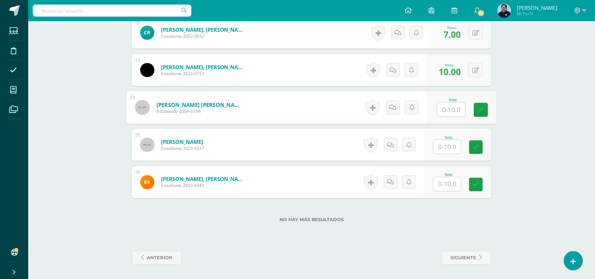
click at [452, 106] on input "text" at bounding box center [452, 110] width 28 height 14
type input "10"
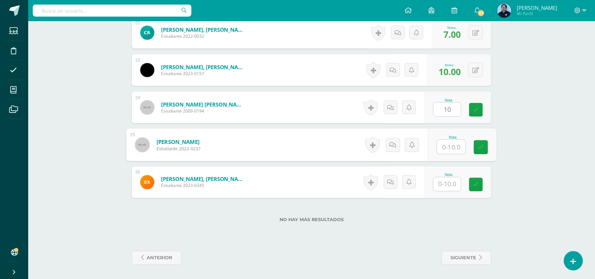
click at [449, 149] on input "text" at bounding box center [452, 147] width 28 height 14
type input "10"
click at [480, 146] on icon at bounding box center [481, 147] width 6 height 6
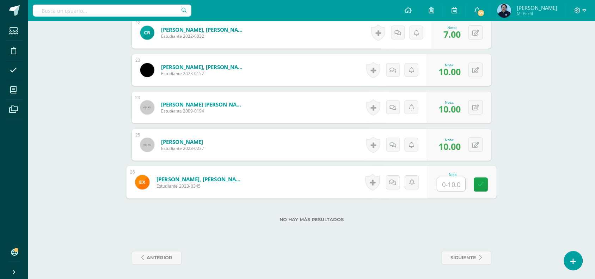
click at [450, 186] on input "text" at bounding box center [452, 184] width 28 height 14
type input "7"
click at [485, 182] on link at bounding box center [481, 185] width 14 height 14
